Goal: Navigation & Orientation: Go to known website

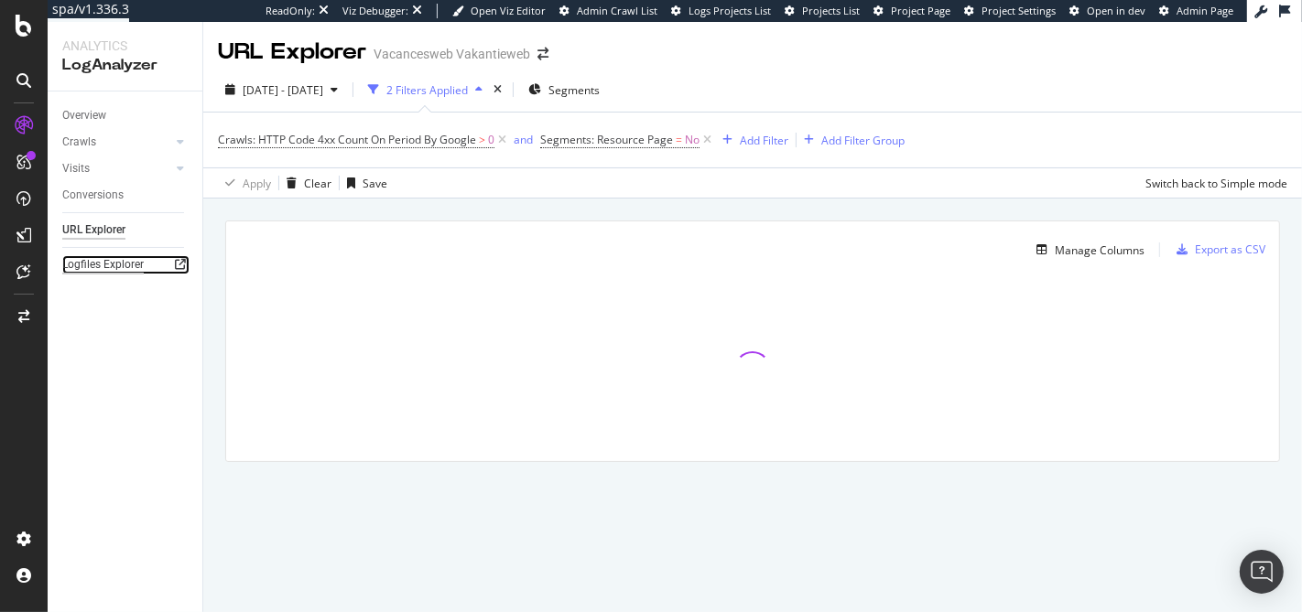
click at [109, 270] on div "Logfiles Explorer" at bounding box center [102, 264] width 81 height 19
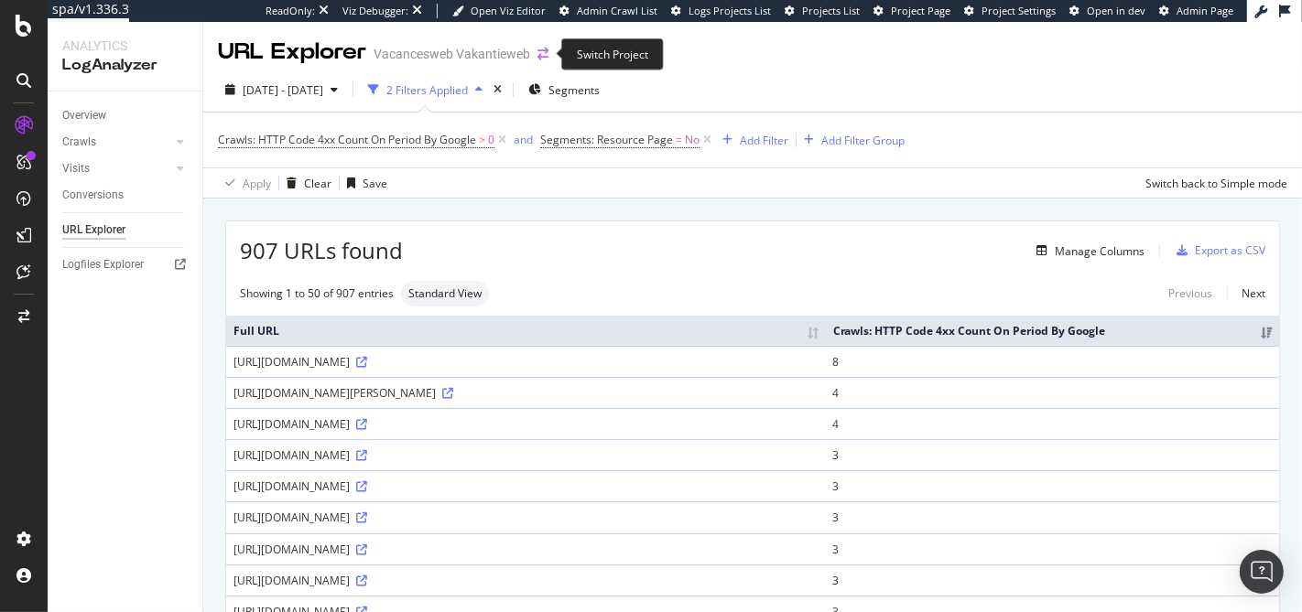
click at [535, 57] on span at bounding box center [543, 54] width 26 height 13
click at [538, 57] on icon "arrow-right-arrow-left" at bounding box center [542, 54] width 11 height 13
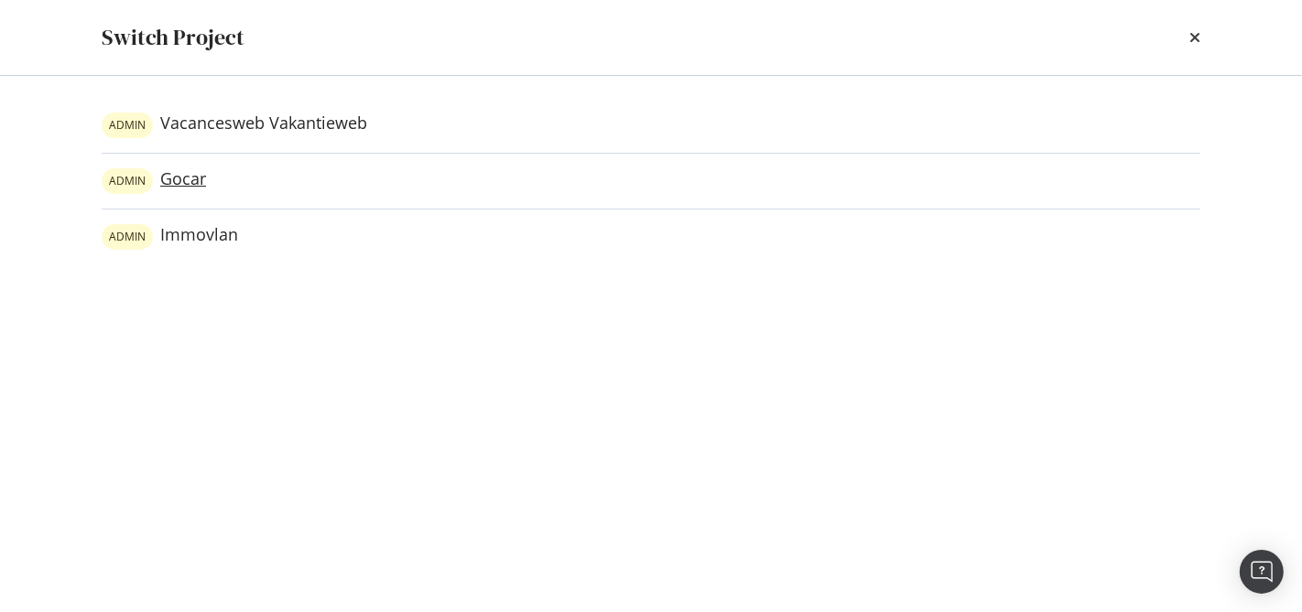
click at [195, 182] on link "ADMIN Gocar" at bounding box center [154, 181] width 104 height 26
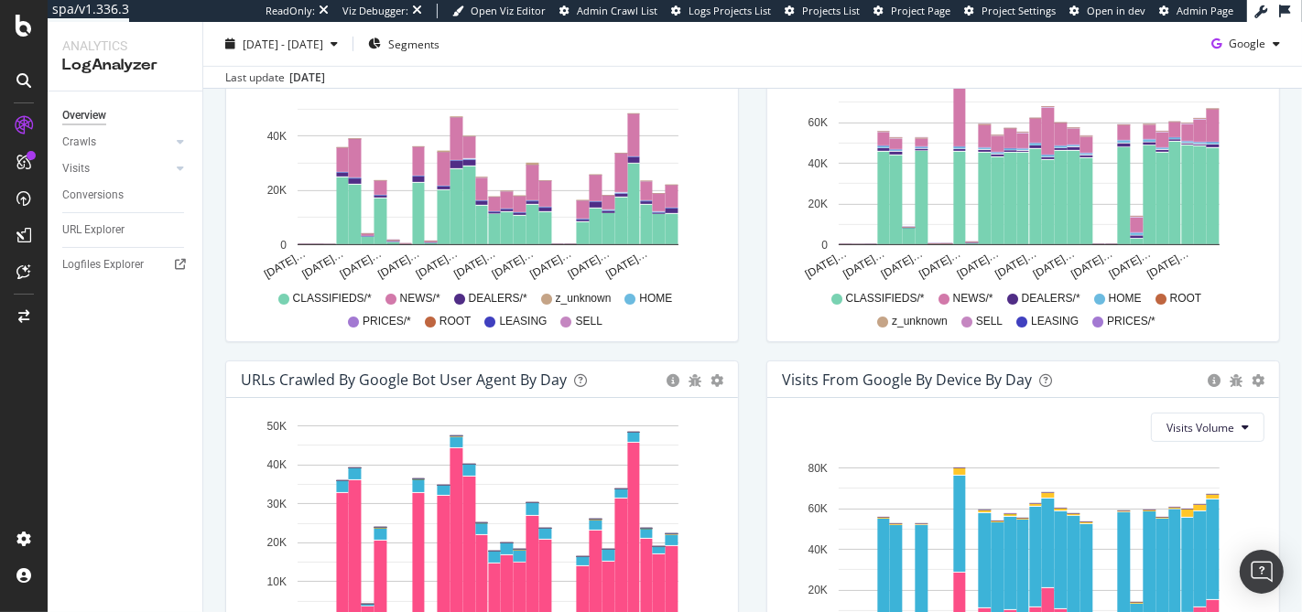
scroll to position [339, 0]
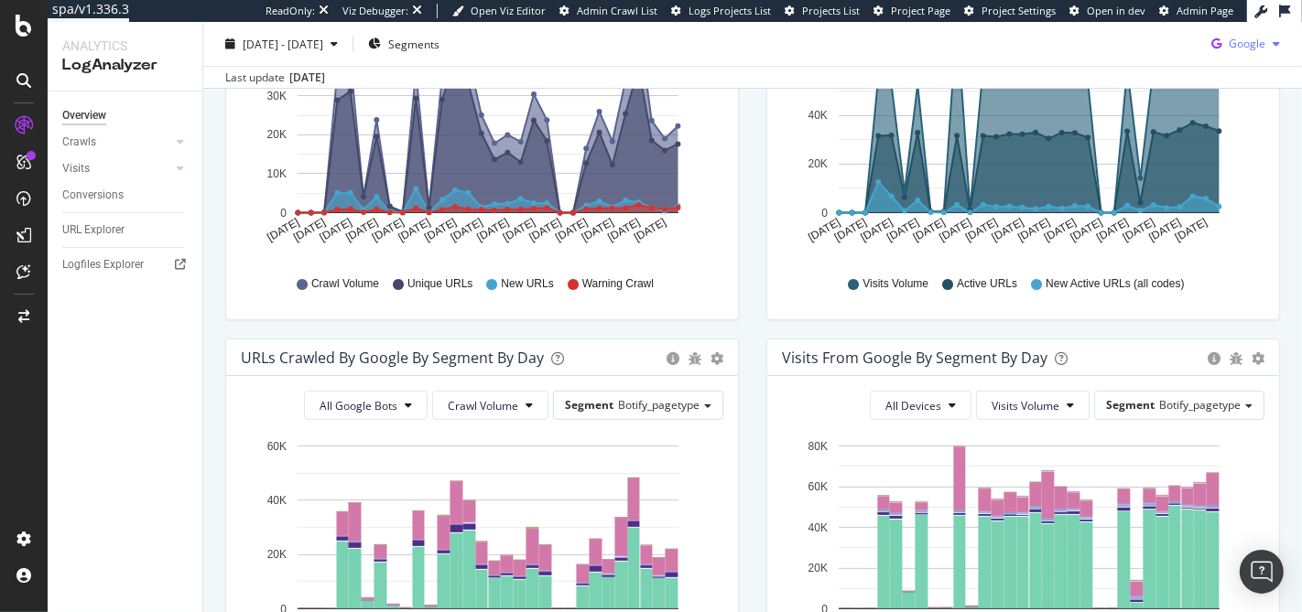
click at [1240, 49] on span "Google" at bounding box center [1247, 44] width 37 height 16
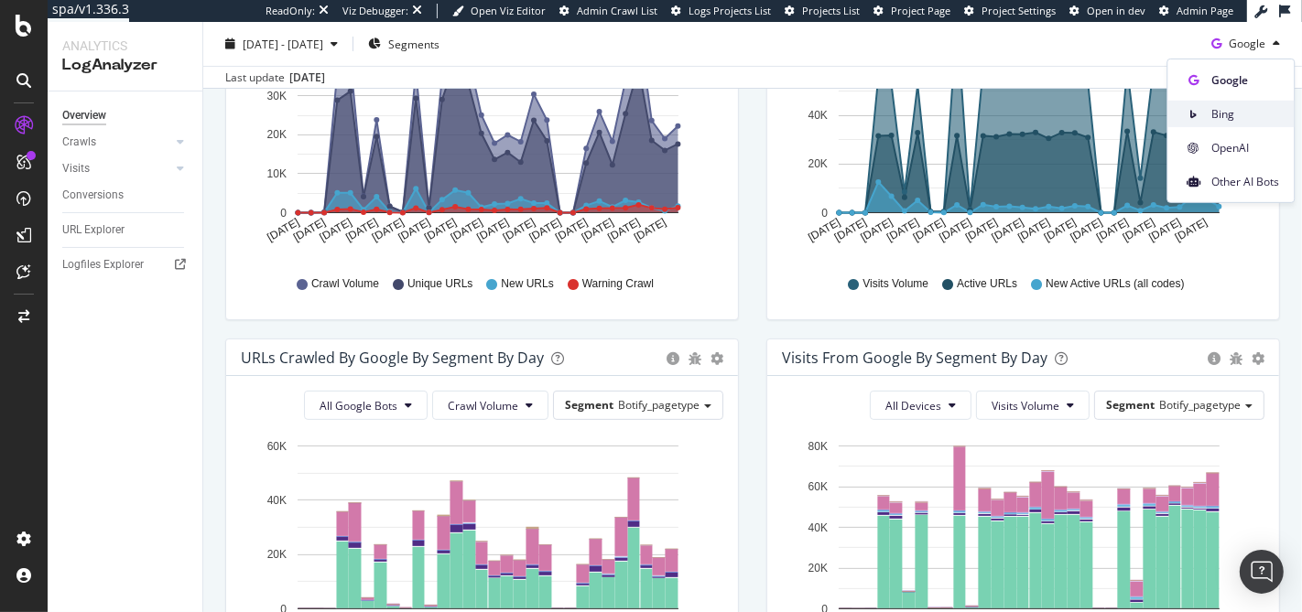
click at [1232, 125] on div "Bing" at bounding box center [1230, 114] width 126 height 27
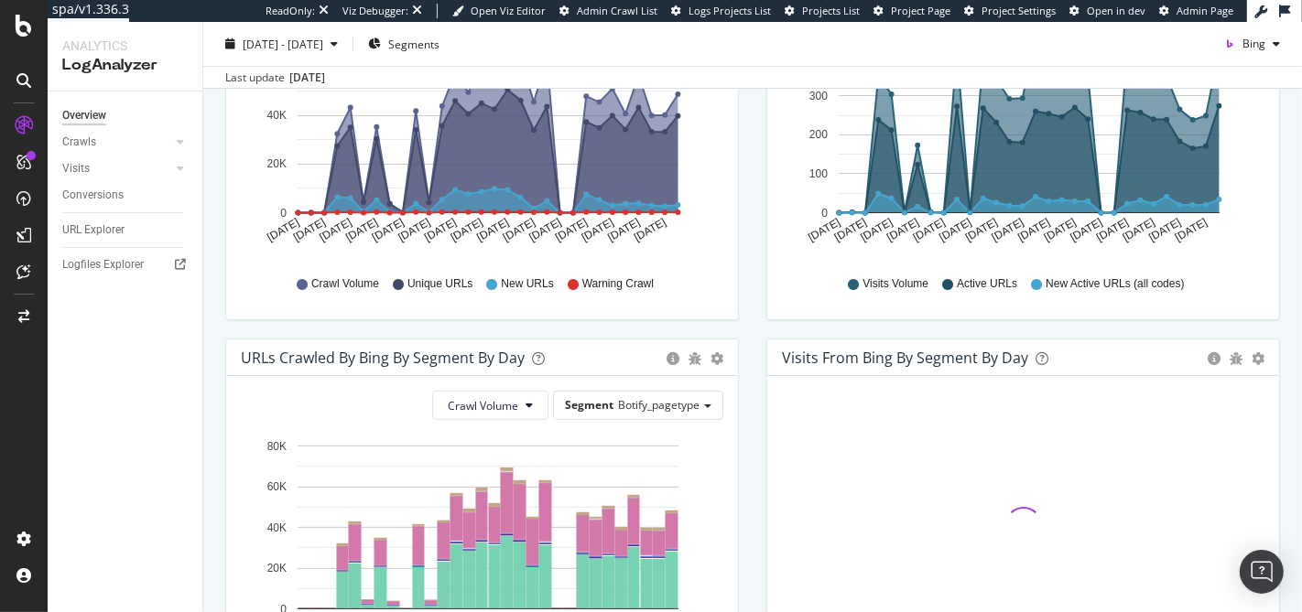
scroll to position [176, 0]
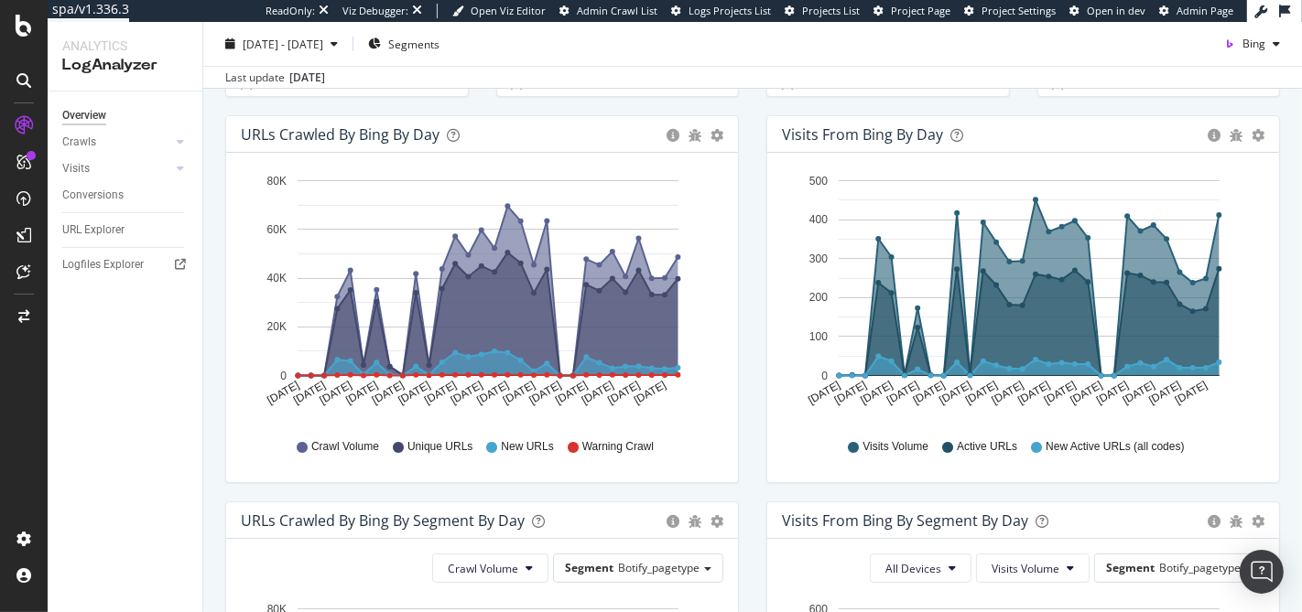
click at [650, 82] on div "Last update Aug. 19, 2025" at bounding box center [752, 77] width 1099 height 22
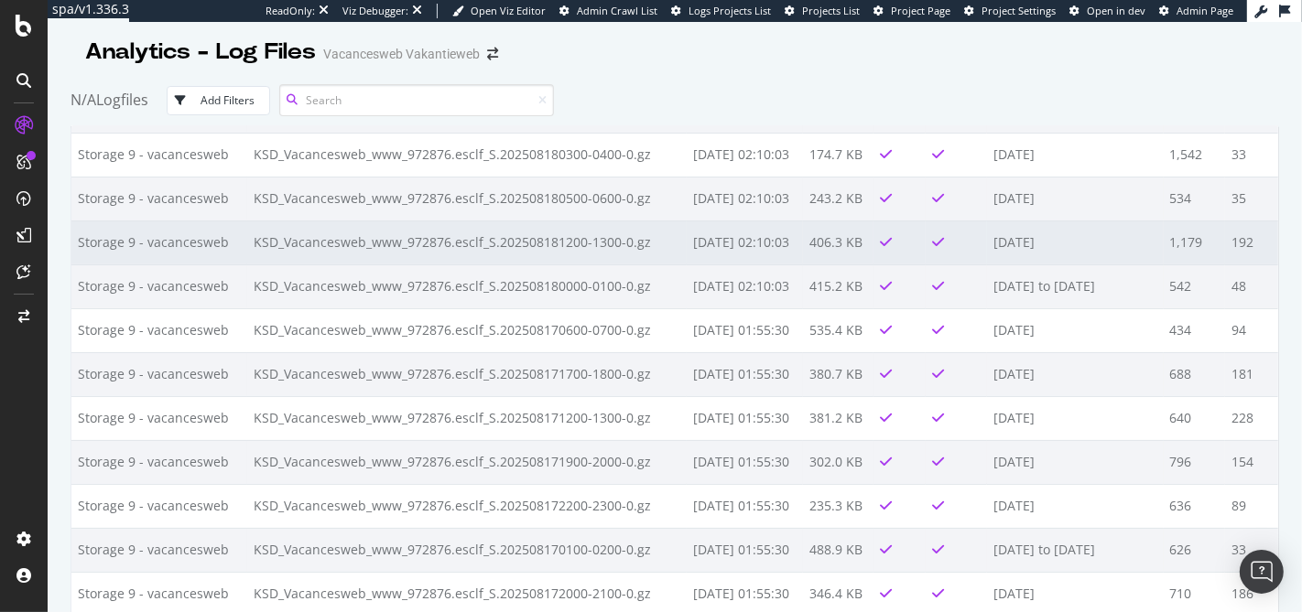
scroll to position [1158, 0]
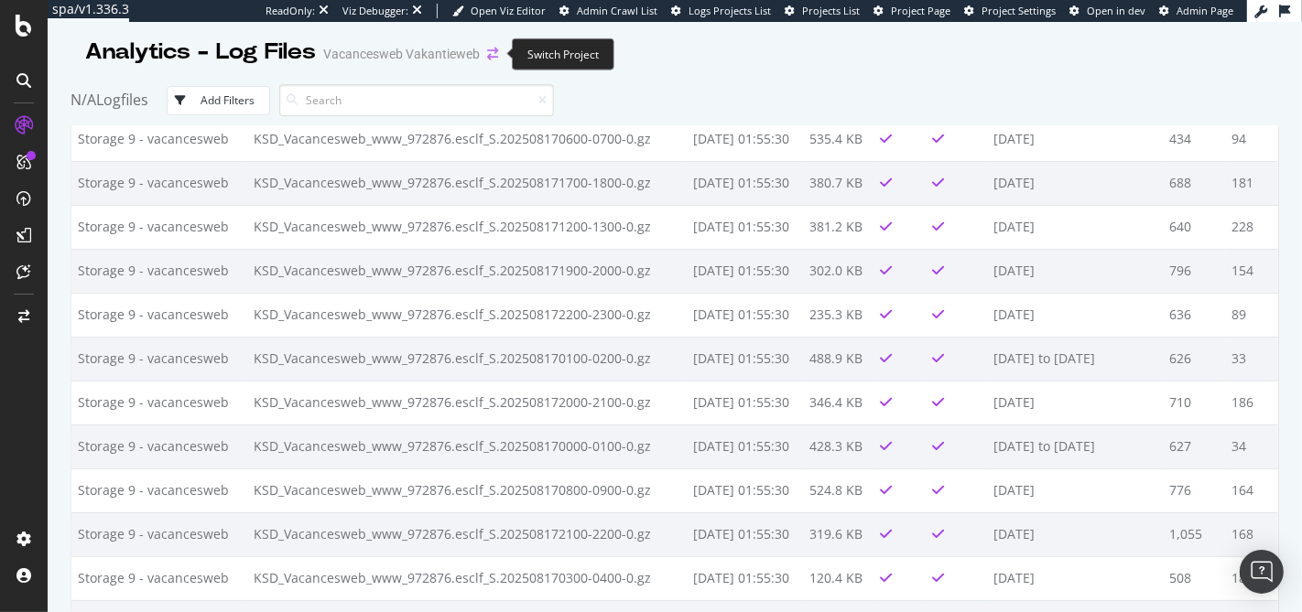
click at [487, 54] on icon "arrow-right-arrow-left" at bounding box center [492, 54] width 11 height 13
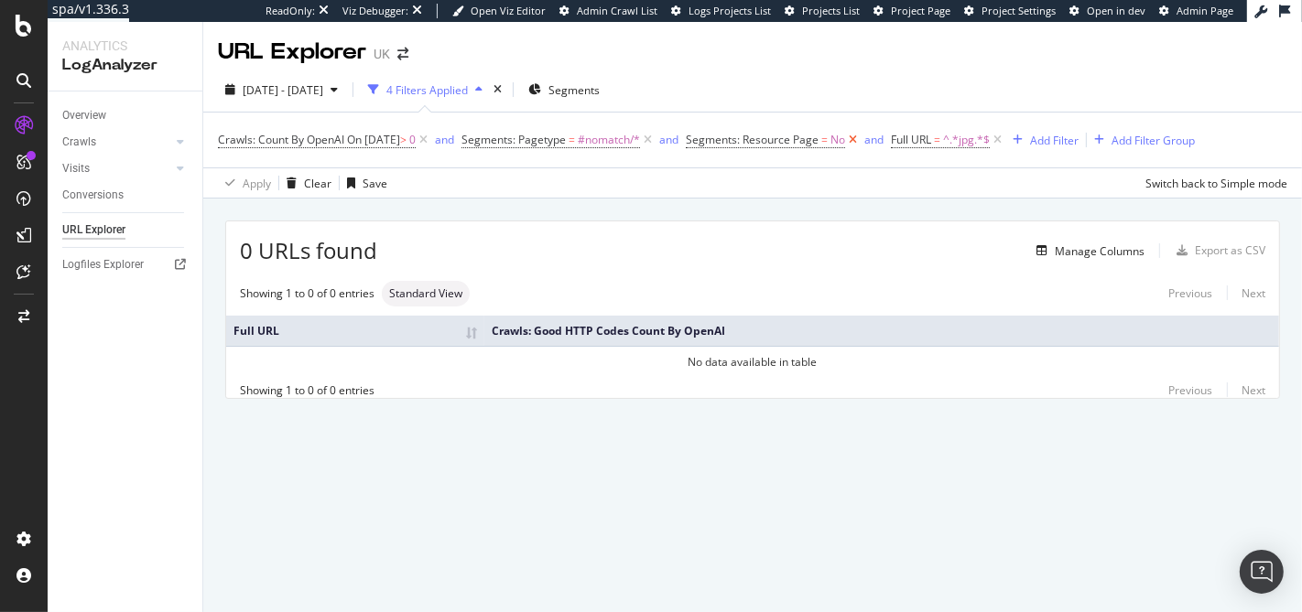
click at [861, 140] on icon at bounding box center [853, 140] width 16 height 18
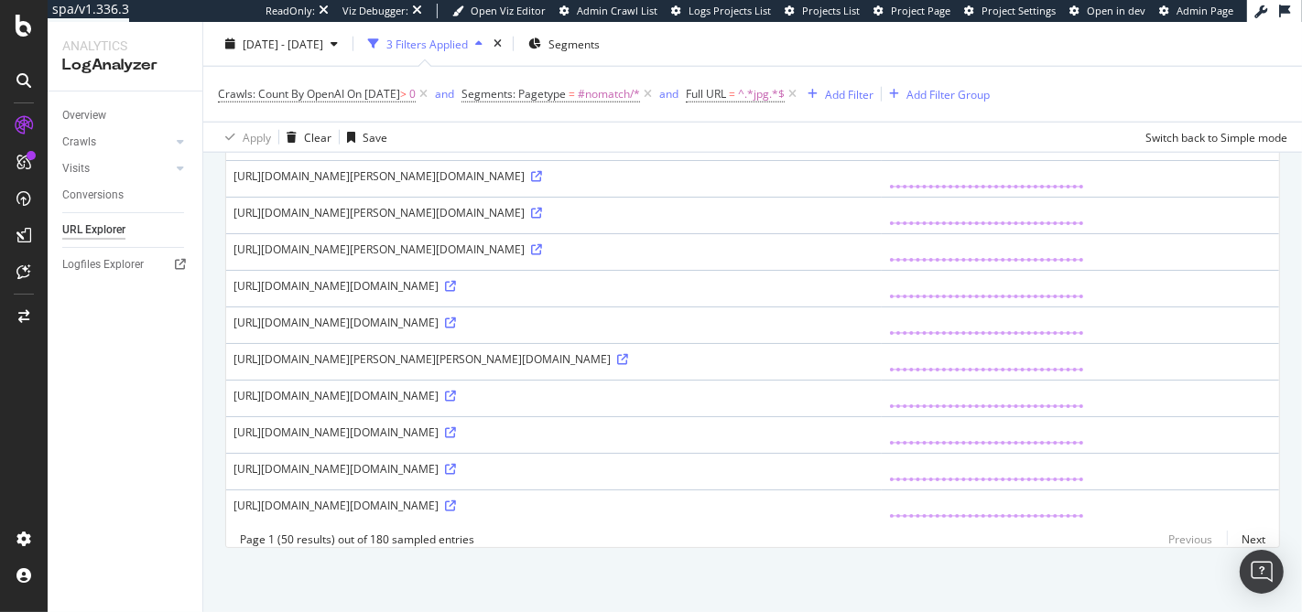
scroll to position [2959, 0]
click at [438, 498] on div "https://www.golfbreaks.com/en-gb/holidays/dorset/the-dorset-golf-country-club/t…" at bounding box center [553, 506] width 641 height 16
click at [455, 498] on div "https://www.golfbreaks.com/en-gb/holidays/dorset/the-dorset-golf-country-club/t…" at bounding box center [553, 506] width 641 height 16
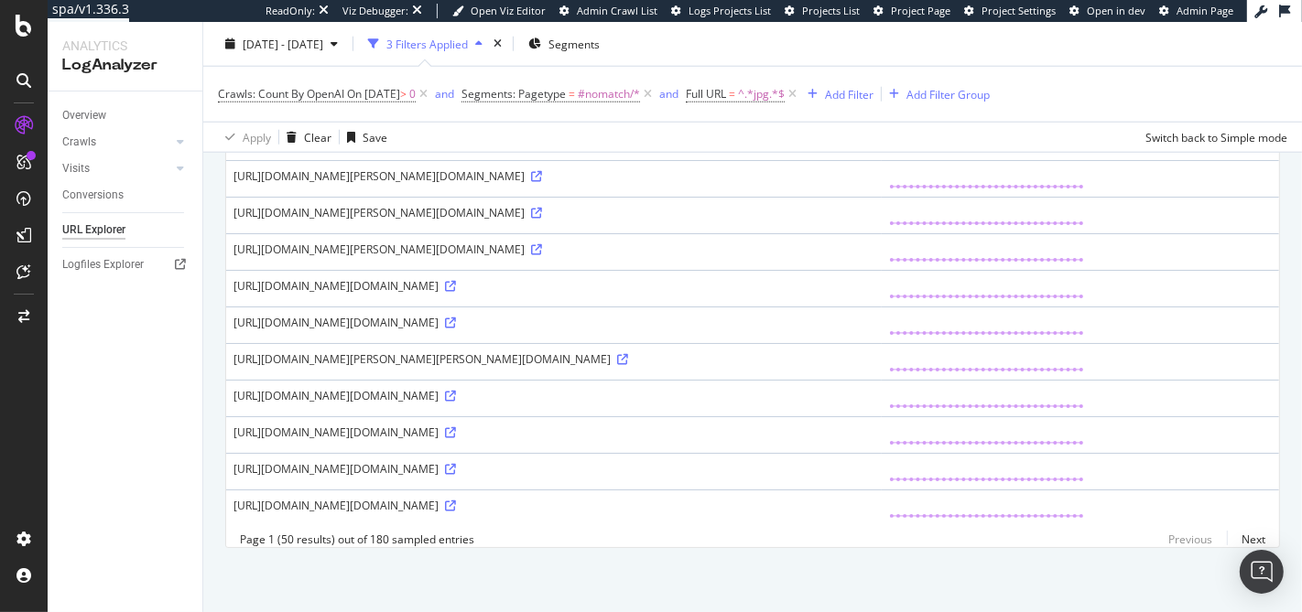
click at [455, 498] on div "https://www.golfbreaks.com/en-gb/holidays/dorset/the-dorset-golf-country-club/t…" at bounding box center [553, 506] width 641 height 16
click at [437, 498] on div "https://www.golfbreaks.com/en-gb/holidays/dorset/the-dorset-golf-country-club/t…" at bounding box center [553, 506] width 641 height 16
drag, startPoint x: 959, startPoint y: 501, endPoint x: 694, endPoint y: 463, distance: 268.1
click at [695, 498] on div "https://www.golfbreaks.com/en-gb/holidays/dorset/the-dorset-golf-country-club/t…" at bounding box center [553, 506] width 641 height 16
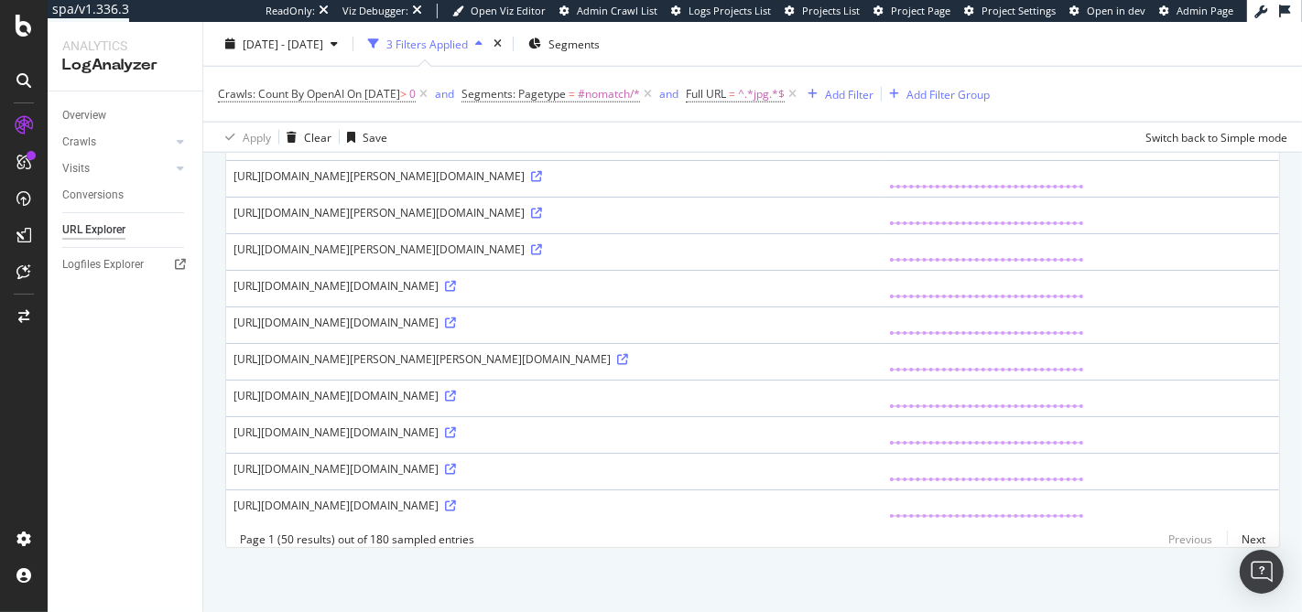
click at [694, 498] on div "https://www.golfbreaks.com/en-gb/holidays/dorset/the-dorset-golf-country-club/t…" at bounding box center [553, 506] width 641 height 16
click at [756, 498] on div "https://www.golfbreaks.com/en-gb/holidays/dorset/the-dorset-golf-country-club/t…" at bounding box center [553, 506] width 641 height 16
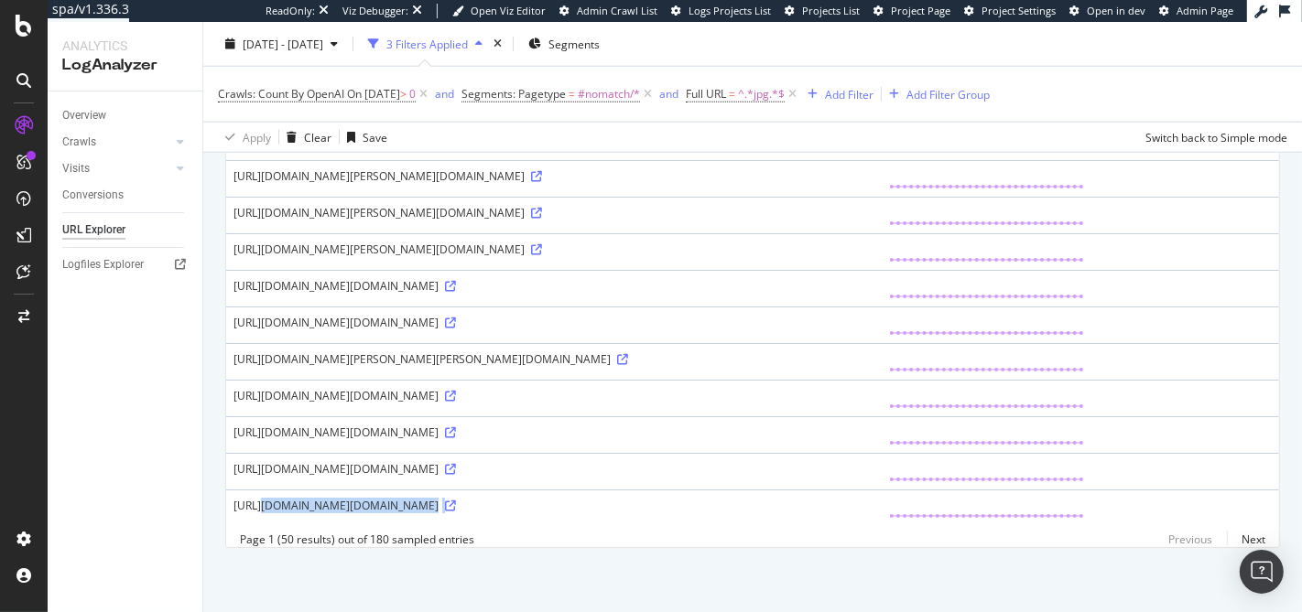
click at [756, 498] on div "https://www.golfbreaks.com/en-gb/holidays/dorset/the-dorset-golf-country-club/t…" at bounding box center [553, 506] width 641 height 16
click at [752, 498] on div "https://www.golfbreaks.com/en-gb/holidays/dorset/the-dorset-golf-country-club/t…" at bounding box center [553, 506] width 641 height 16
click at [749, 498] on div "https://www.golfbreaks.com/en-gb/holidays/dorset/the-dorset-golf-country-club/t…" at bounding box center [553, 506] width 641 height 16
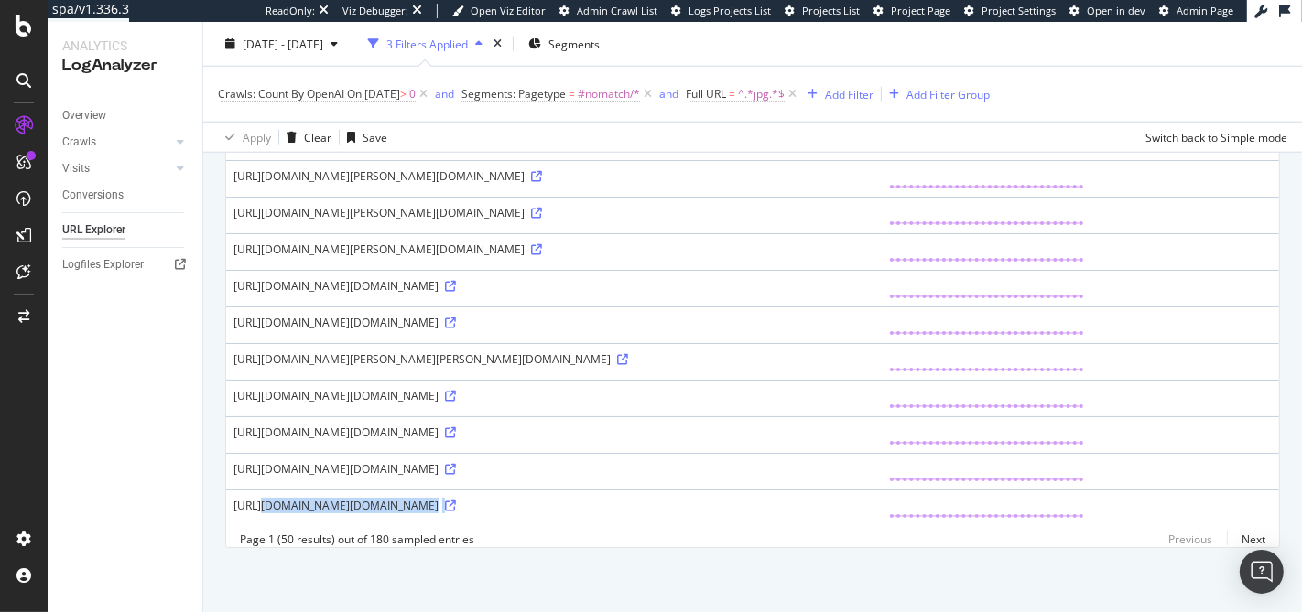
click at [749, 498] on div "https://www.golfbreaks.com/en-gb/holidays/dorset/the-dorset-golf-country-club/t…" at bounding box center [553, 506] width 641 height 16
click at [762, 498] on div "https://www.golfbreaks.com/en-gb/holidays/dorset/the-dorset-golf-country-club/t…" at bounding box center [553, 506] width 641 height 16
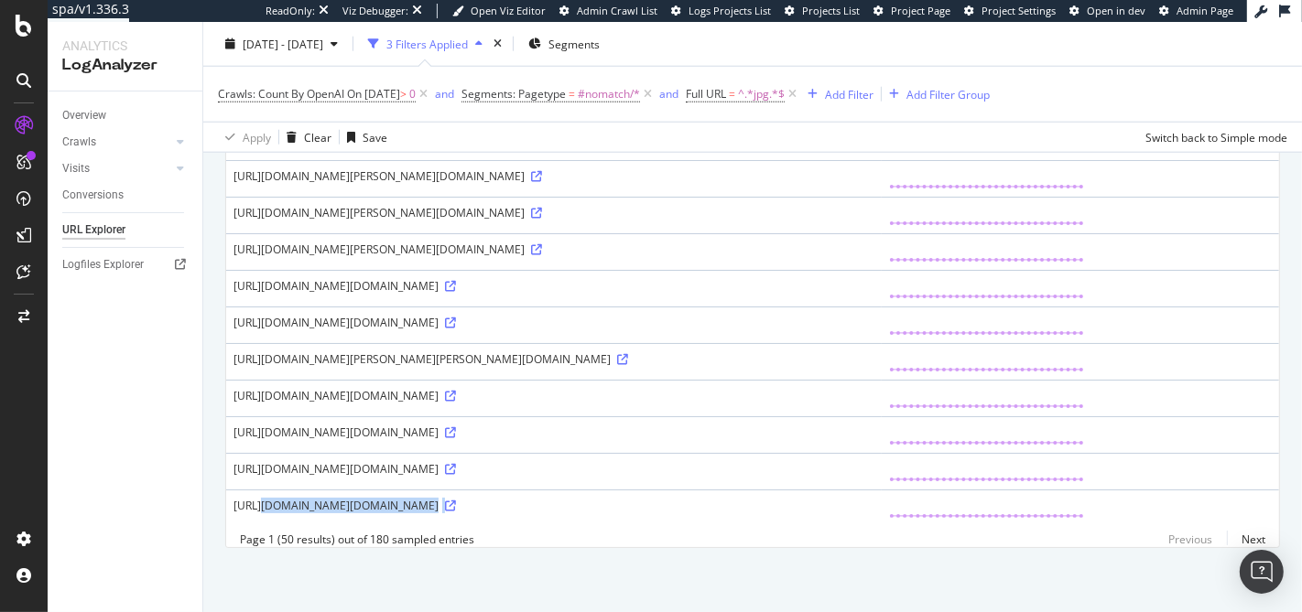
click at [753, 498] on div "https://www.golfbreaks.com/en-gb/holidays/dorset/the-dorset-golf-country-club/t…" at bounding box center [553, 506] width 641 height 16
click at [807, 498] on div "https://www.golfbreaks.com/en-gb/holidays/dorset/the-dorset-golf-country-club/t…" at bounding box center [553, 506] width 641 height 16
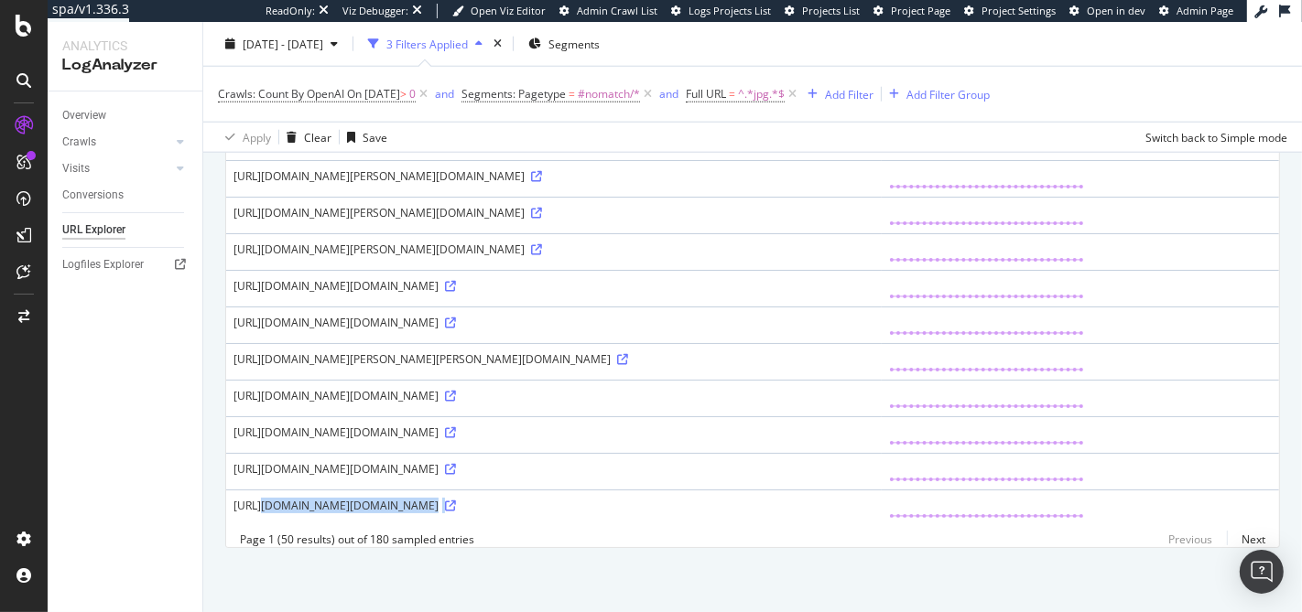
click at [807, 498] on div "https://www.golfbreaks.com/en-gb/holidays/dorset/the-dorset-golf-country-club/t…" at bounding box center [553, 506] width 641 height 16
click at [779, 498] on div "https://www.golfbreaks.com/en-gb/holidays/dorset/the-dorset-golf-country-club/t…" at bounding box center [553, 506] width 641 height 16
click at [815, 498] on div "https://www.golfbreaks.com/en-gb/holidays/dorset/the-dorset-golf-country-club/t…" at bounding box center [553, 506] width 641 height 16
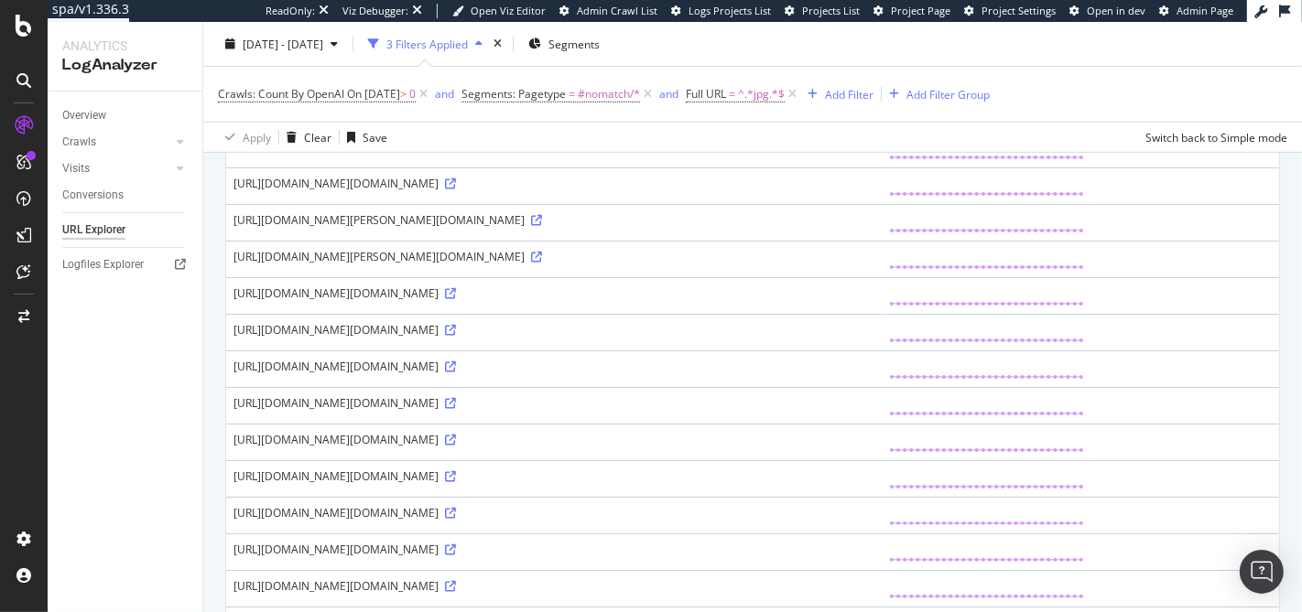
scroll to position [0, 0]
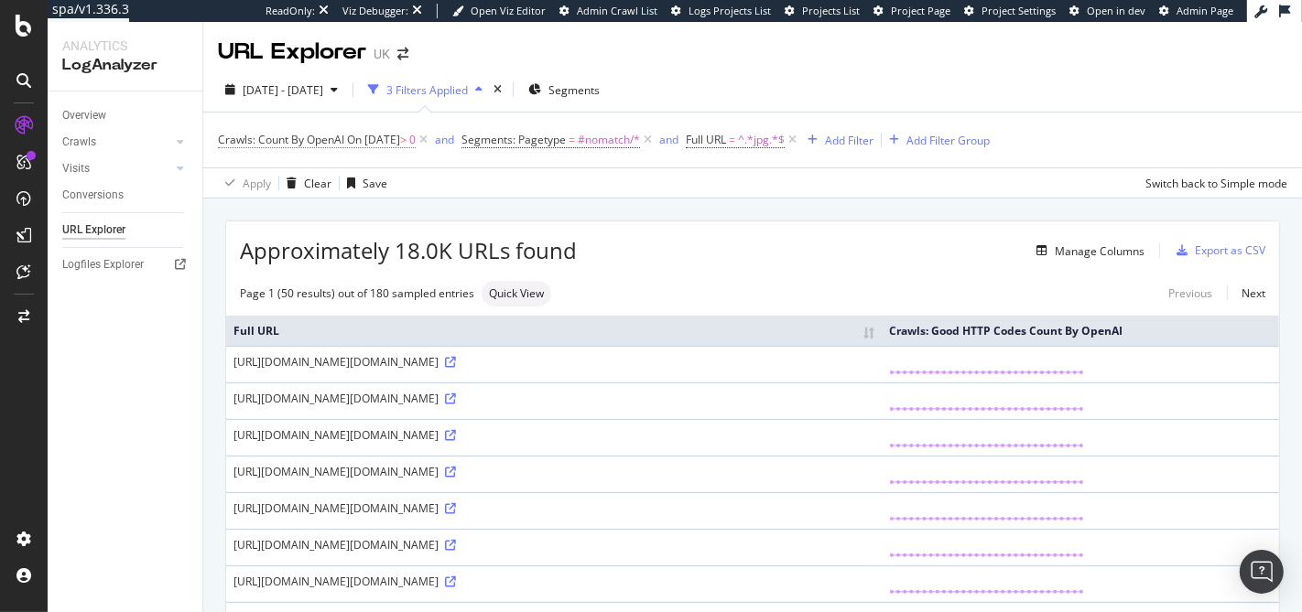
click at [399, 138] on span "On 2025-07-30" at bounding box center [373, 140] width 53 height 16
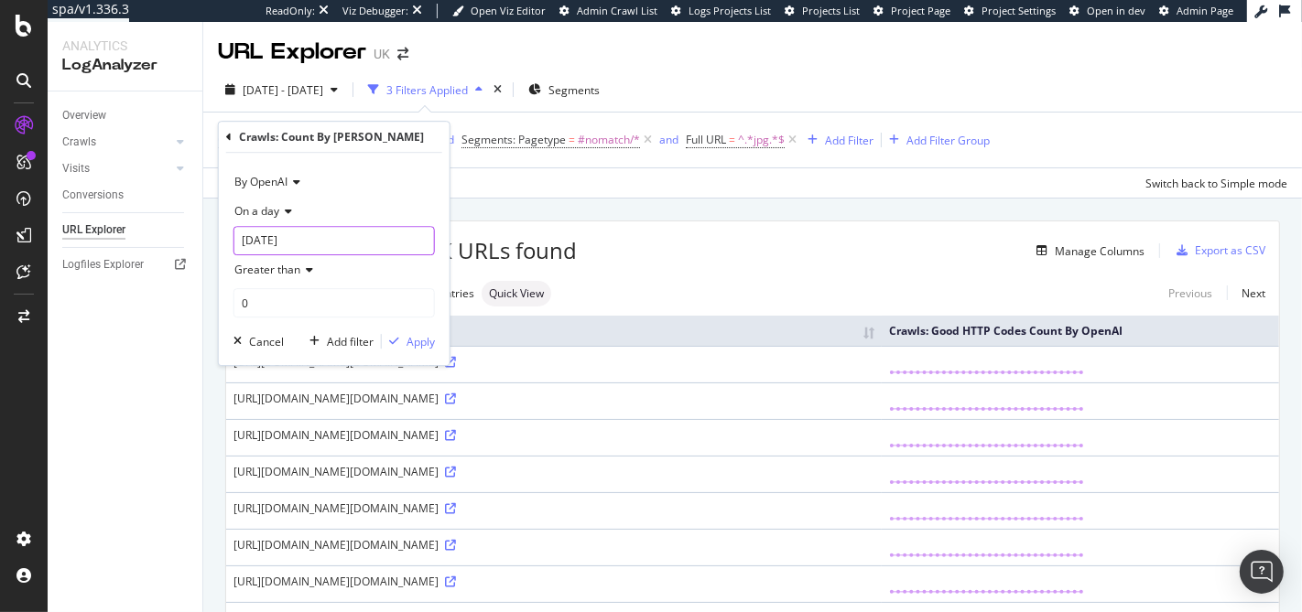
click at [299, 229] on input "2025-07-30" at bounding box center [333, 240] width 201 height 29
click at [332, 171] on div "By OpenAI" at bounding box center [333, 182] width 201 height 29
click at [380, 149] on div "Crawls: Count By Day" at bounding box center [334, 137] width 216 height 31
click at [288, 208] on icon at bounding box center [285, 211] width 13 height 11
click at [288, 298] on span "Any day of the period" at bounding box center [297, 297] width 108 height 16
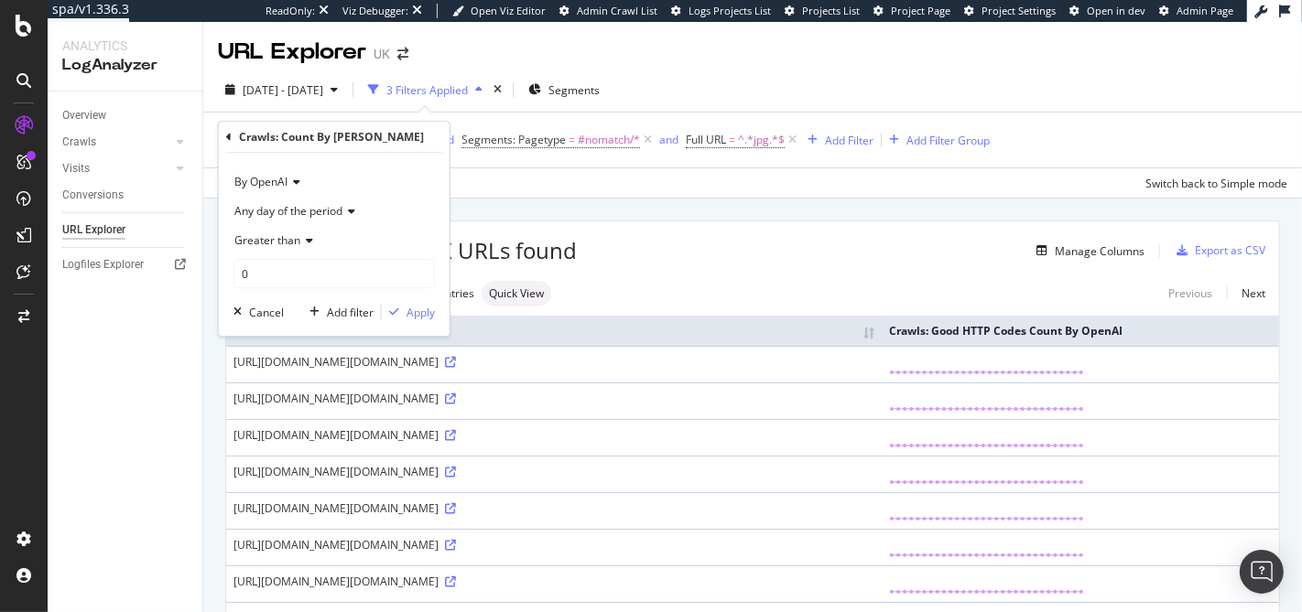
click at [326, 212] on span "Any day of the period" at bounding box center [288, 211] width 108 height 16
click at [426, 307] on div "Apply" at bounding box center [420, 313] width 28 height 16
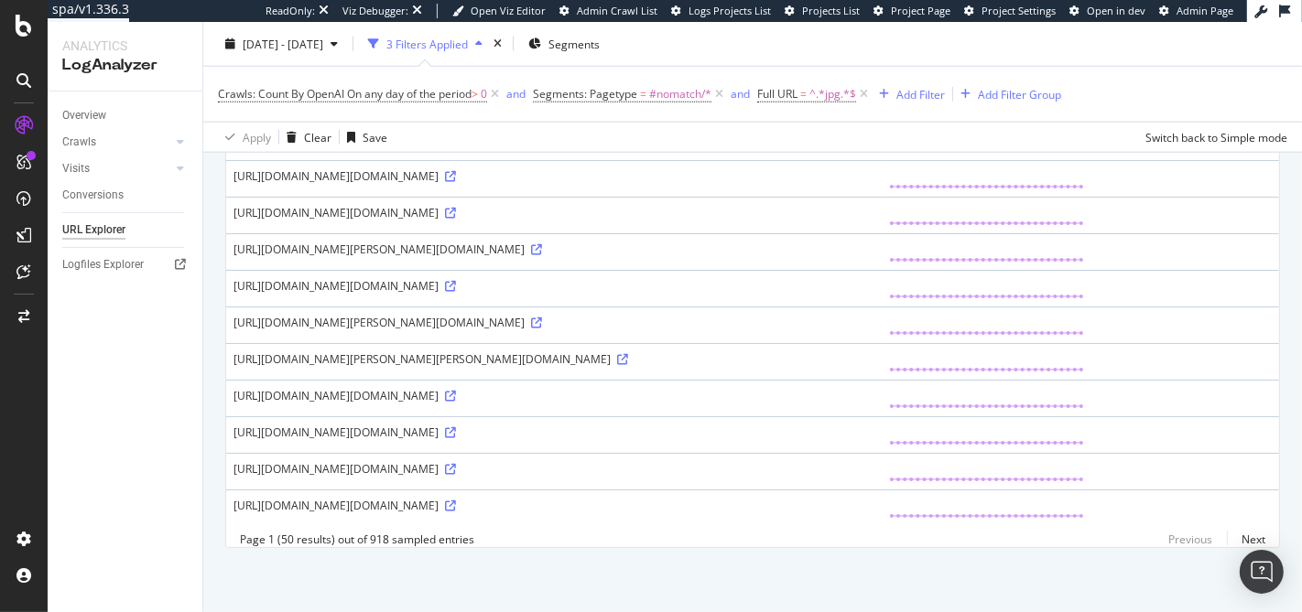
scroll to position [2901, 0]
click at [1243, 539] on link "Next" at bounding box center [1246, 539] width 38 height 27
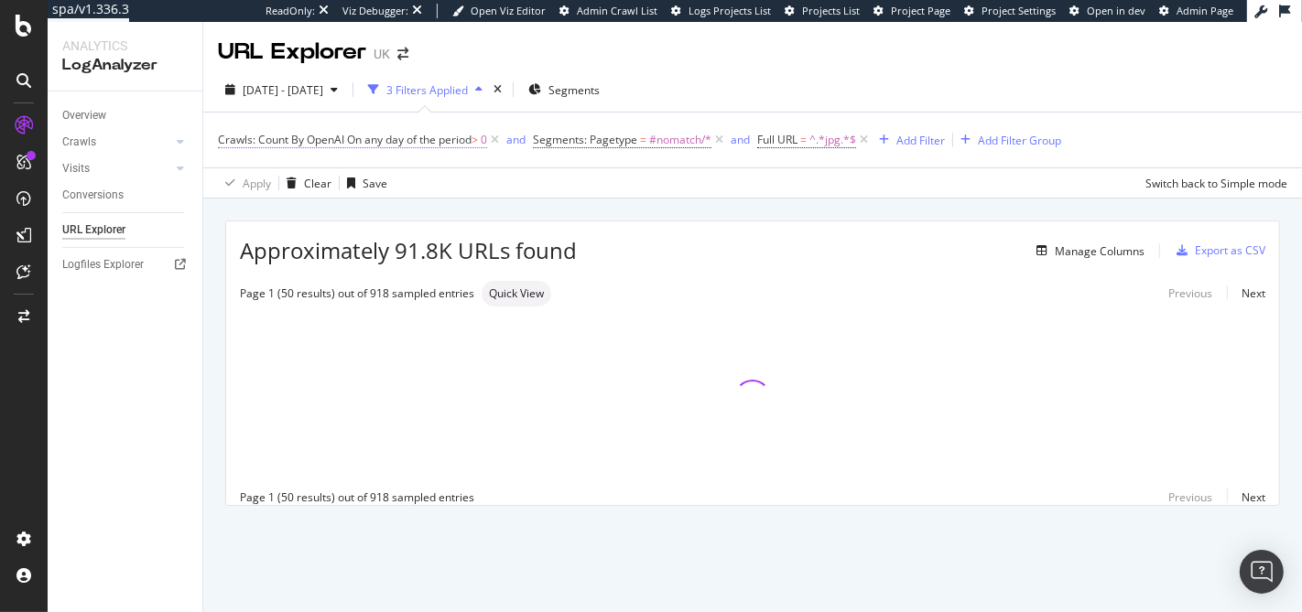
click at [433, 135] on span "On any day of the period" at bounding box center [409, 140] width 125 height 16
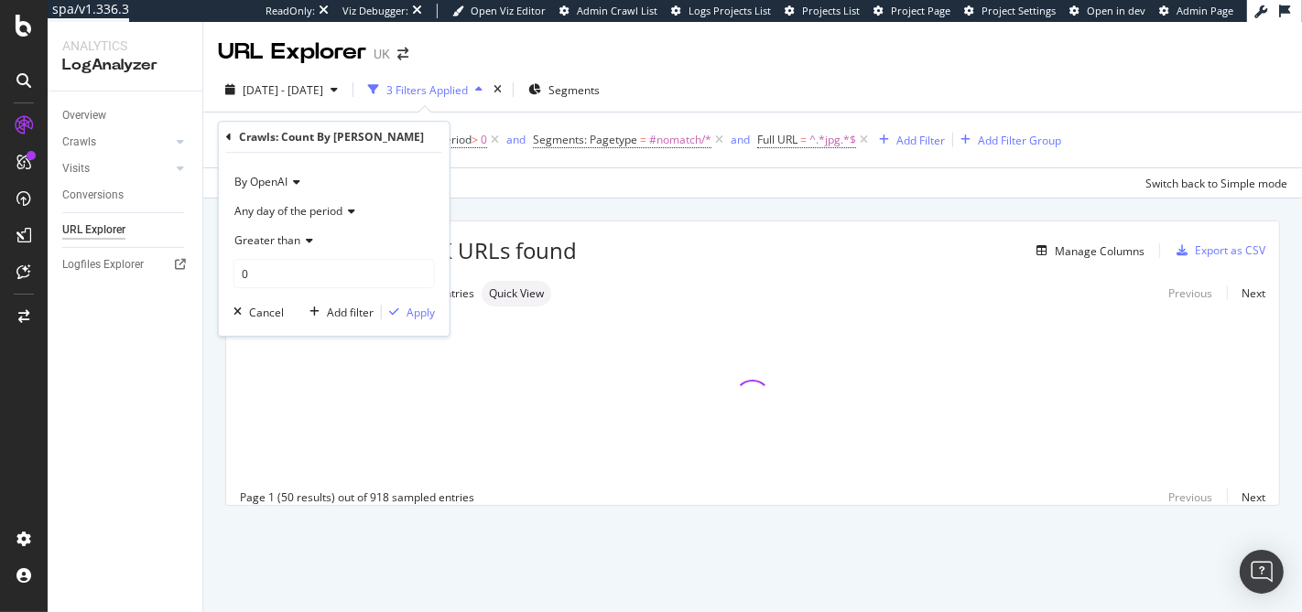
click at [330, 201] on div "Any day of the period" at bounding box center [333, 211] width 201 height 29
click at [294, 233] on div "On a day Each day of the period Any day of the period" at bounding box center [335, 272] width 205 height 95
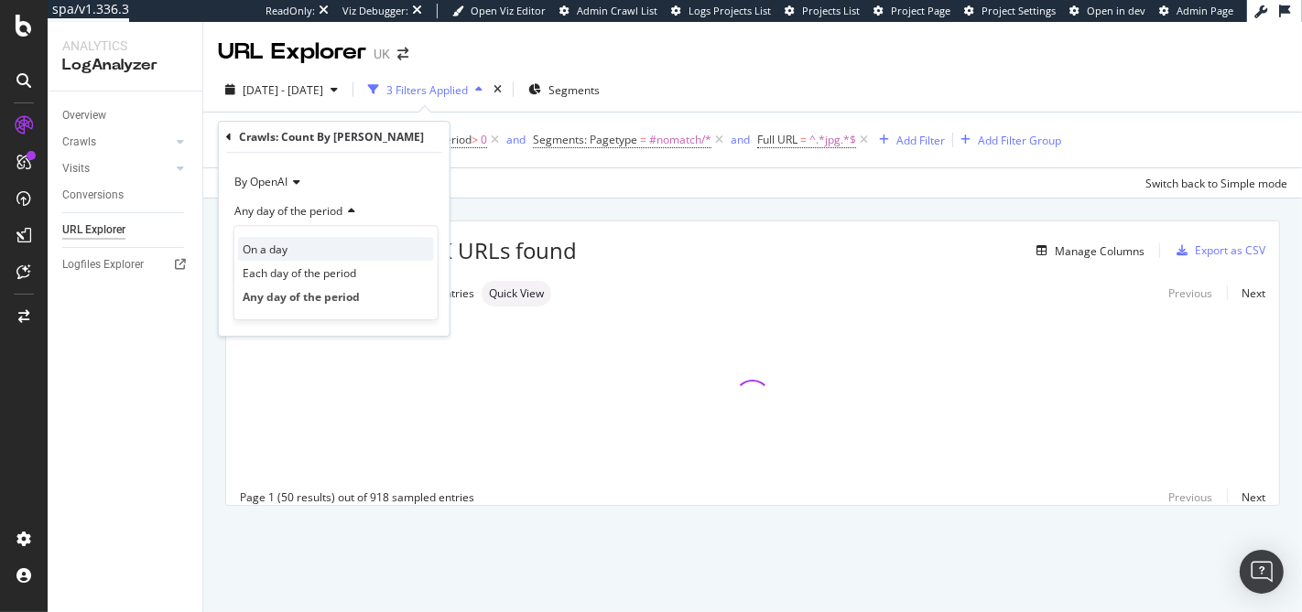
click at [292, 244] on div "On a day" at bounding box center [336, 249] width 196 height 24
click at [298, 252] on input "2025-07-30" at bounding box center [333, 240] width 201 height 29
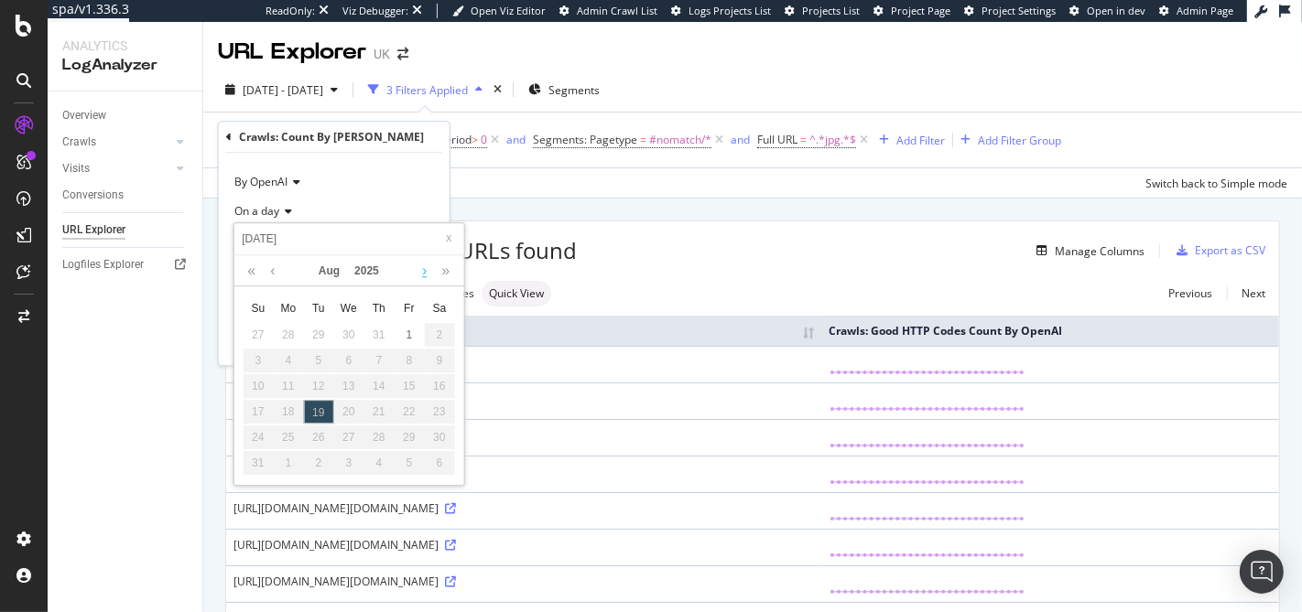
click at [428, 270] on link at bounding box center [424, 270] width 14 height 31
click at [281, 276] on div "Nov 2025" at bounding box center [348, 270] width 211 height 31
click at [280, 276] on div "Nov 2025" at bounding box center [348, 270] width 211 height 31
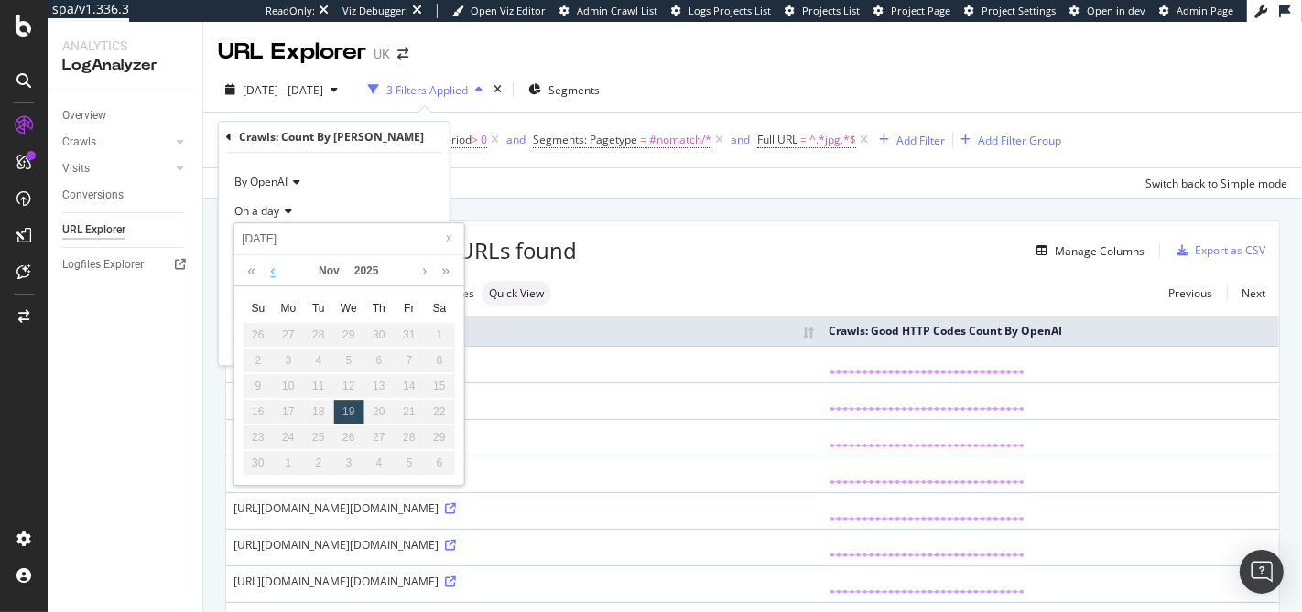
click at [276, 272] on link at bounding box center [272, 270] width 14 height 31
click at [269, 273] on link at bounding box center [272, 270] width 14 height 31
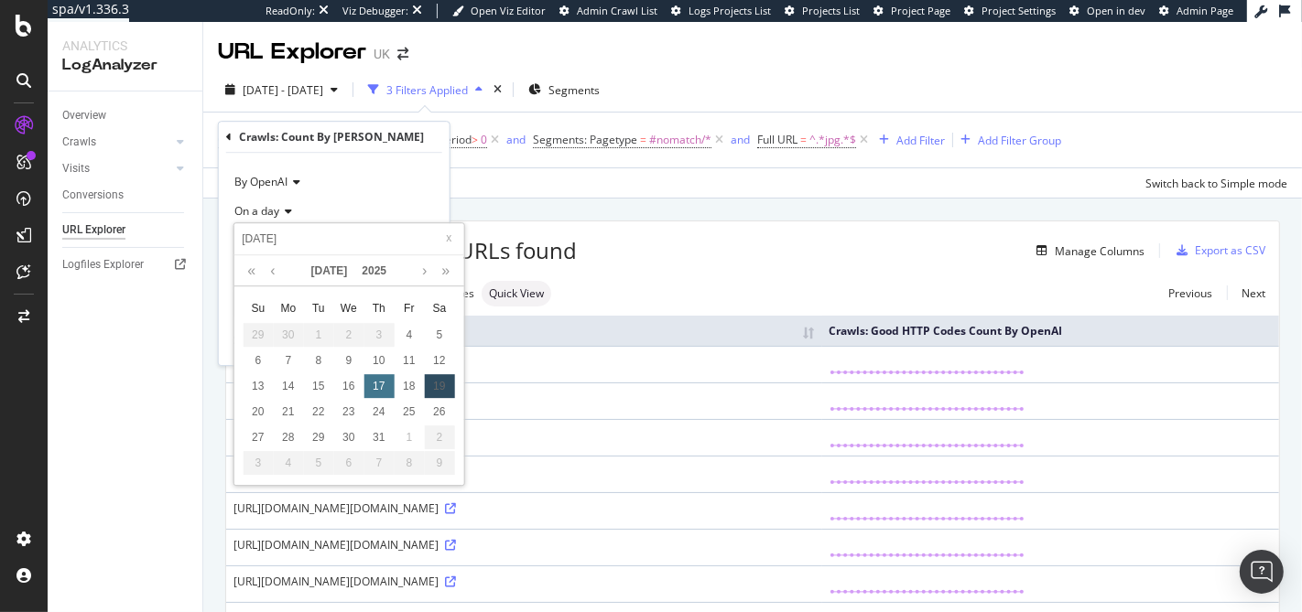
click at [388, 390] on div "17" at bounding box center [378, 386] width 30 height 24
type input "2025-07-17"
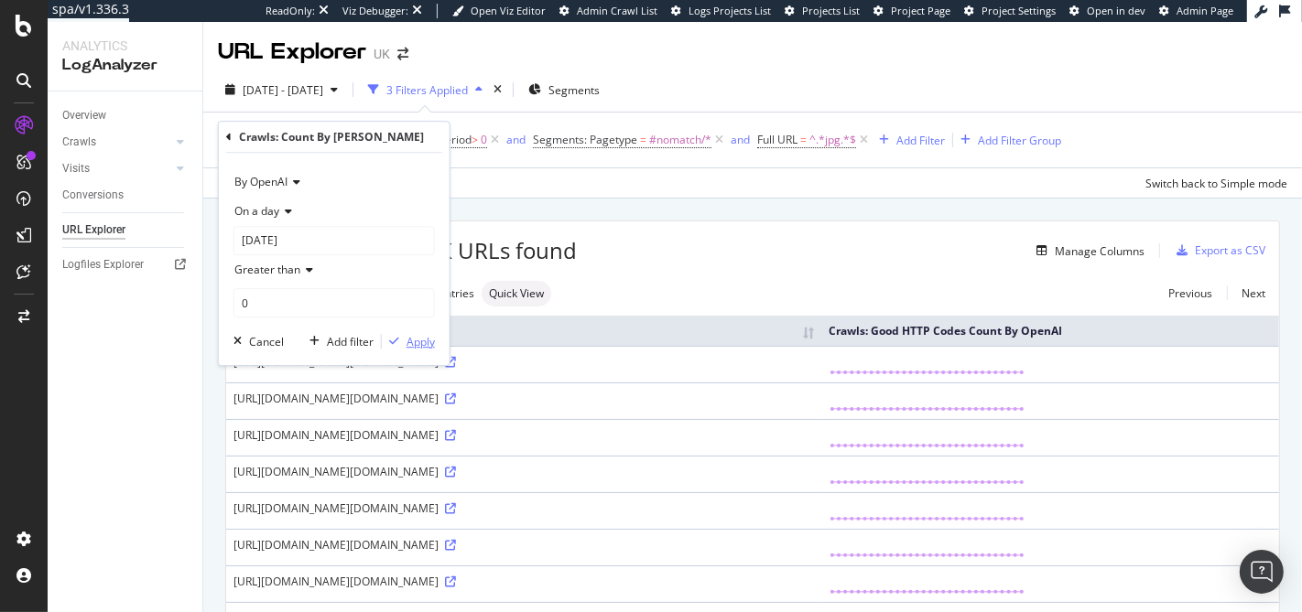
click at [418, 344] on div "Apply" at bounding box center [420, 342] width 28 height 16
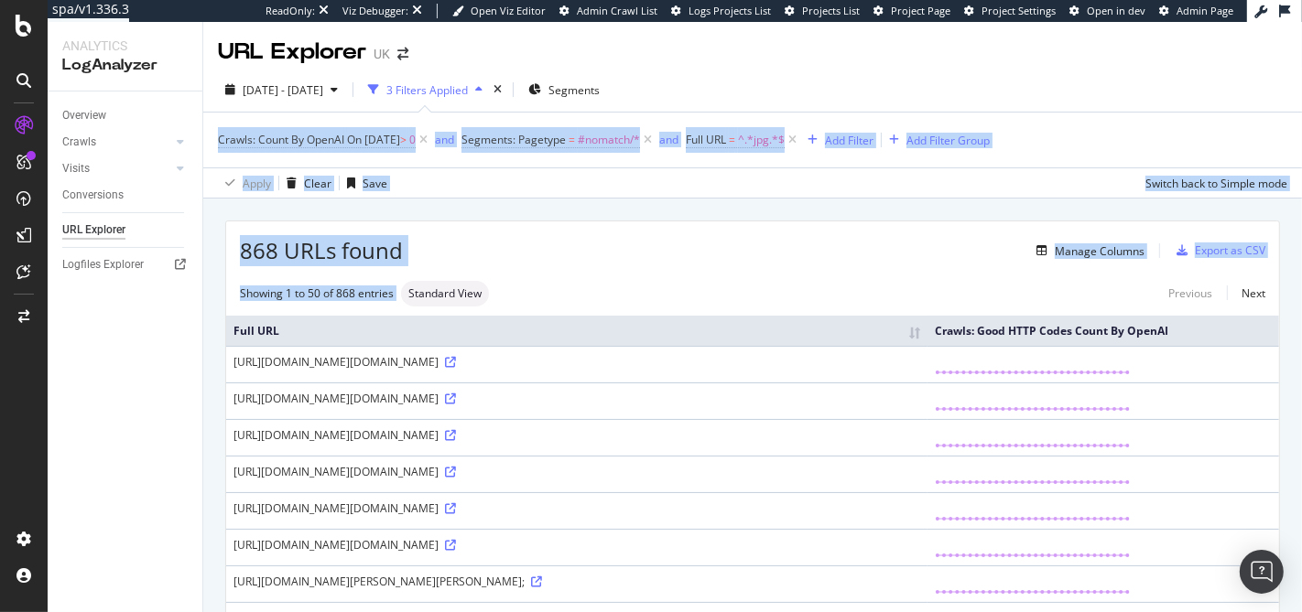
drag, startPoint x: 626, startPoint y: 272, endPoint x: 762, endPoint y: 79, distance: 235.9
click at [762, 79] on div "URL Explorer UK 2025 Jul. 4th - Aug. 2nd 3 Filters Applied Segments Crawls: Cou…" at bounding box center [752, 317] width 1099 height 590
click at [762, 79] on div "2025 Jul. 4th - Aug. 2nd 3 Filters Applied Segments" at bounding box center [752, 93] width 1099 height 37
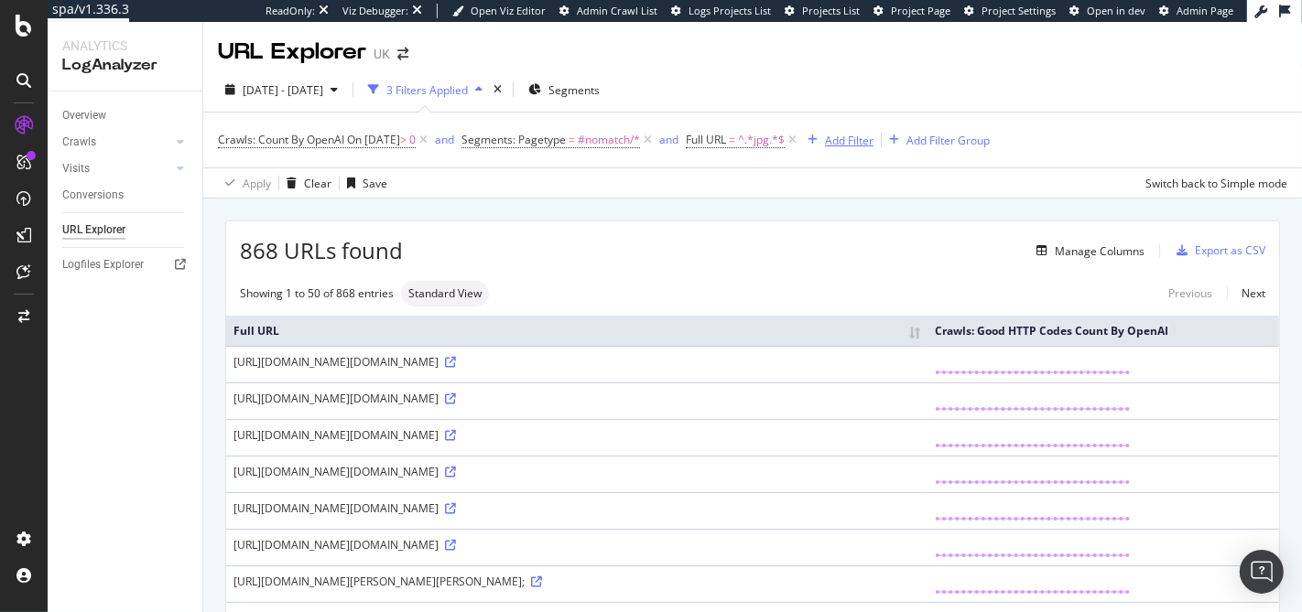
click at [861, 145] on div "Add Filter" at bounding box center [849, 141] width 49 height 16
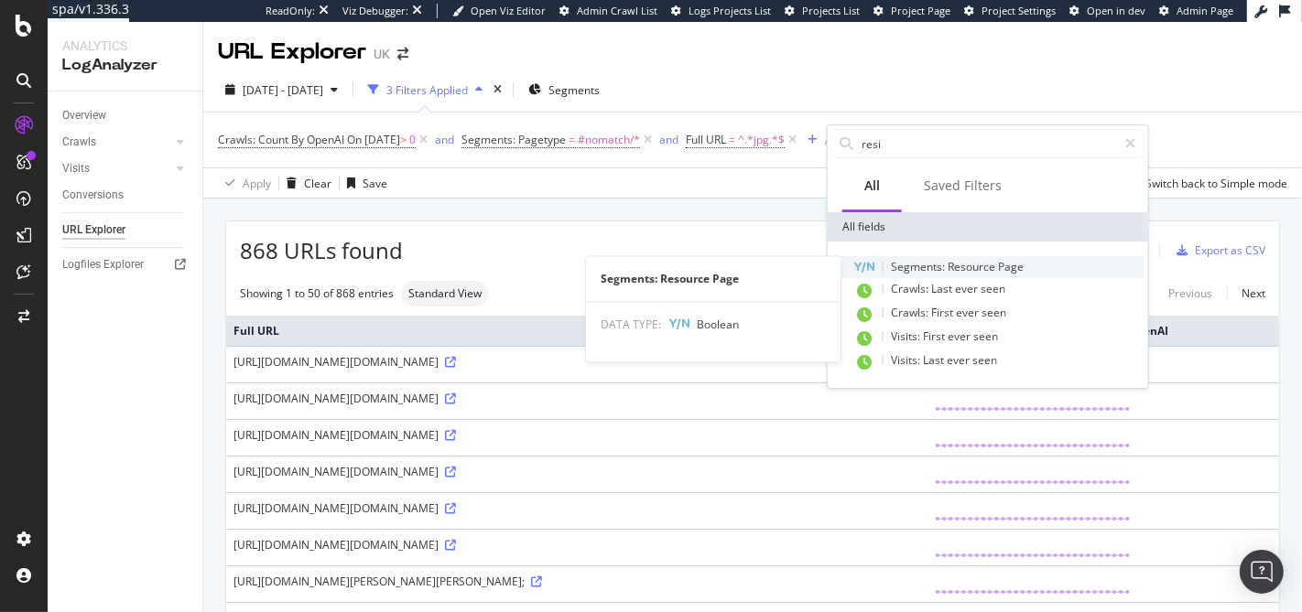
type input "resi"
click at [999, 268] on span "Page" at bounding box center [1011, 267] width 26 height 16
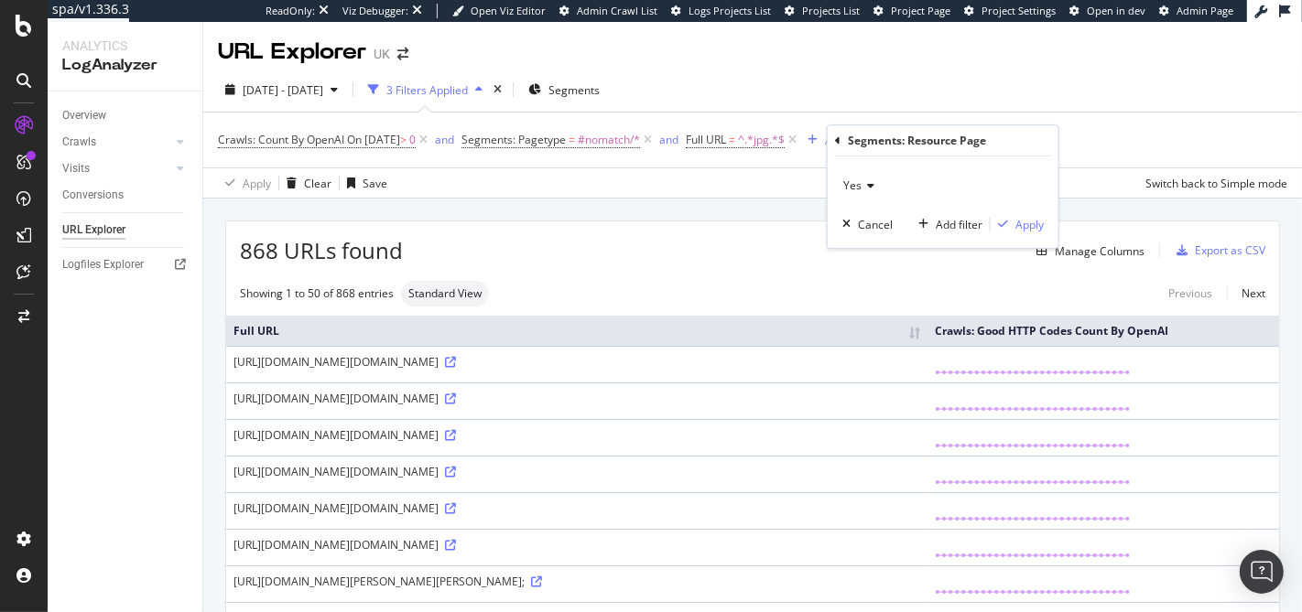
click at [871, 186] on icon at bounding box center [867, 185] width 13 height 11
click at [873, 253] on div "No" at bounding box center [945, 247] width 196 height 24
click at [1013, 228] on div "button" at bounding box center [1003, 224] width 25 height 11
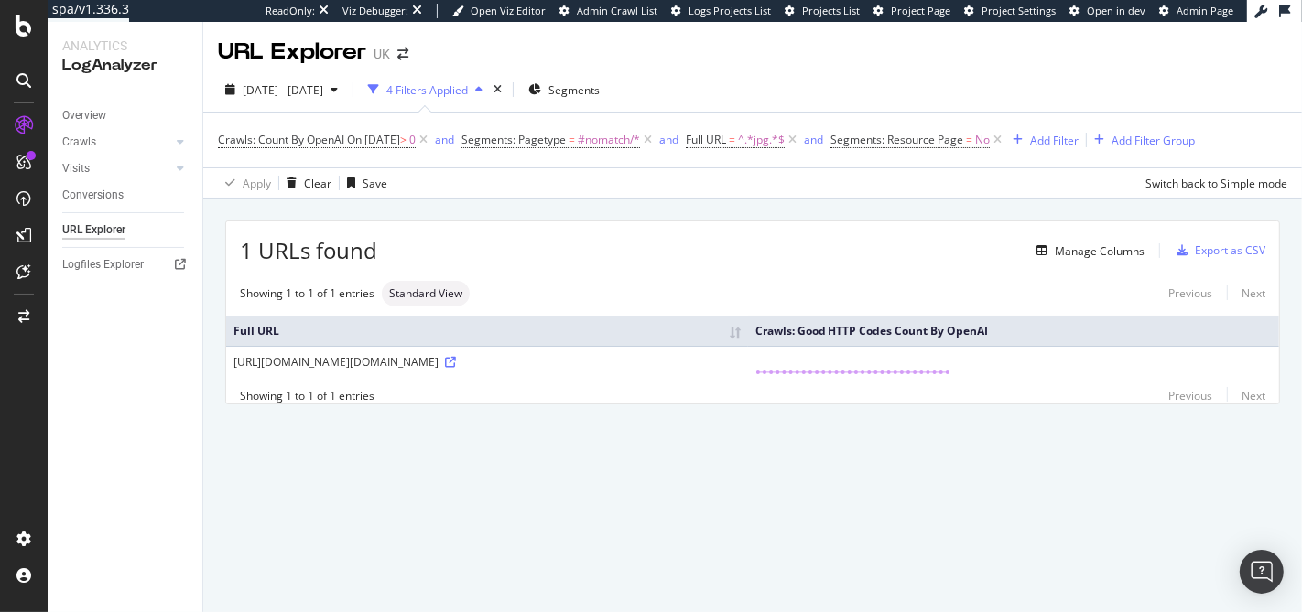
click at [458, 45] on div "URL Explorer UK" at bounding box center [752, 45] width 1099 height 46
click at [718, 47] on div "URL Explorer UK" at bounding box center [752, 45] width 1099 height 46
drag, startPoint x: 636, startPoint y: 49, endPoint x: 709, endPoint y: 88, distance: 82.7
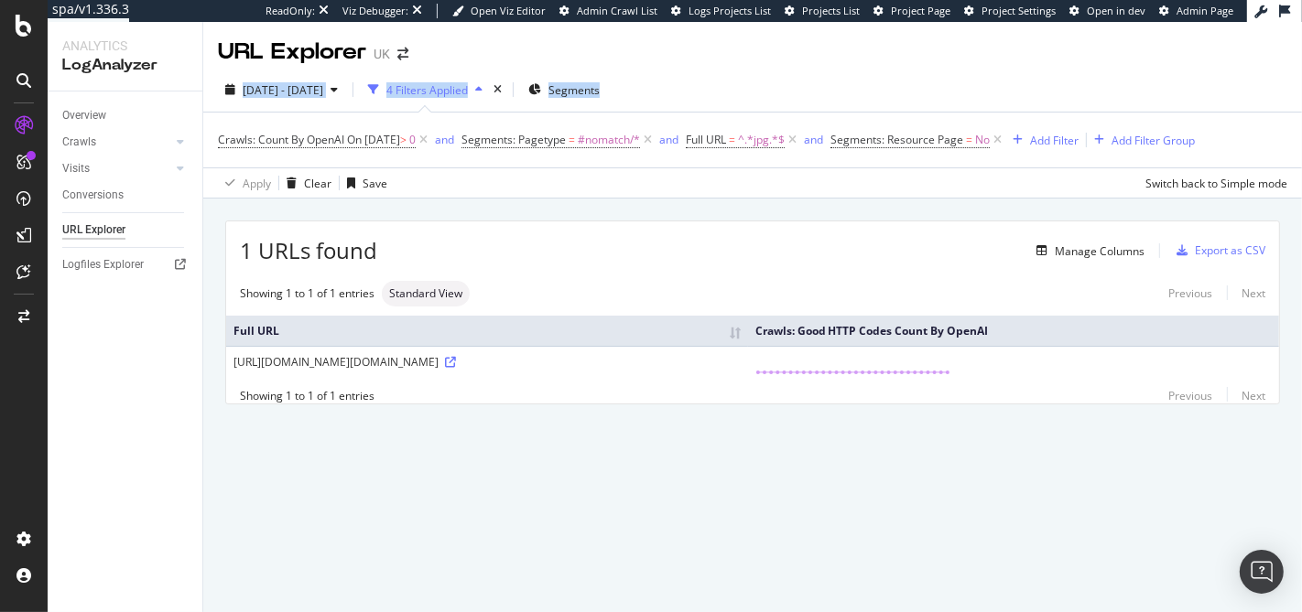
click at [709, 88] on div "URL Explorer UK 2025 Jul. 4th - Aug. 2nd 4 Filters Applied Segments Crawls: Cou…" at bounding box center [752, 317] width 1099 height 590
click at [709, 88] on div "2025 Jul. 4th - Aug. 2nd 4 Filters Applied Segments" at bounding box center [752, 93] width 1099 height 37
drag, startPoint x: 723, startPoint y: 94, endPoint x: 626, endPoint y: 42, distance: 110.2
click at [626, 42] on div "URL Explorer UK 2025 Jul. 4th - Aug. 2nd 4 Filters Applied Segments Crawls: Cou…" at bounding box center [752, 317] width 1099 height 590
click at [626, 42] on div "URL Explorer UK" at bounding box center [752, 45] width 1099 height 46
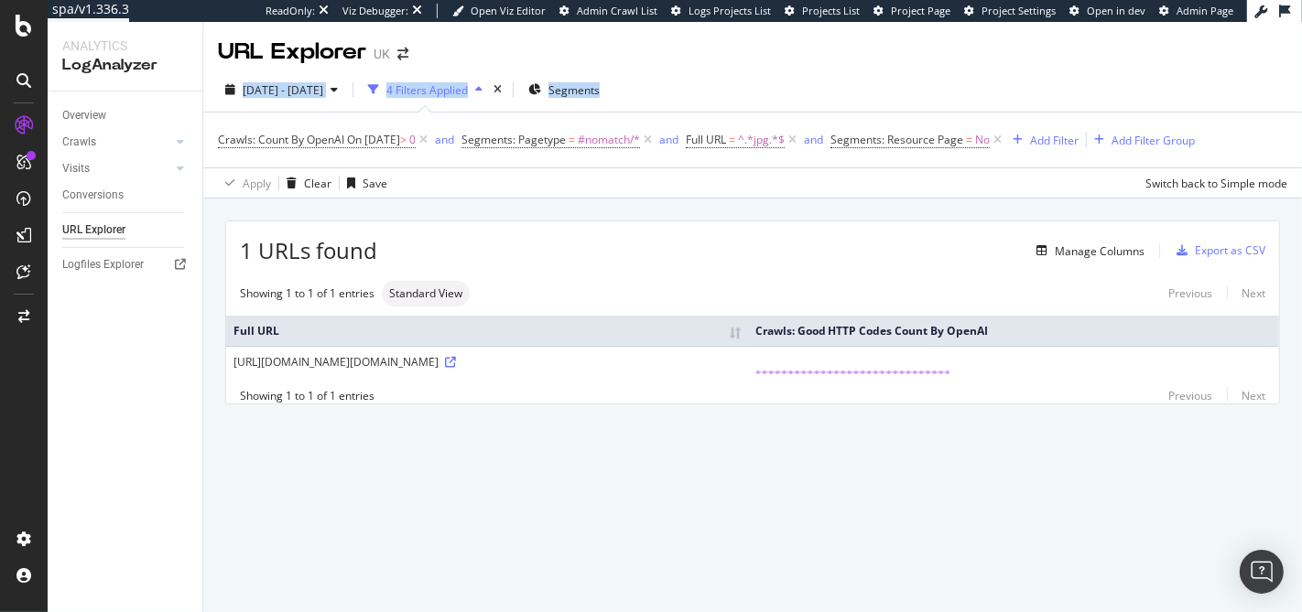
drag, startPoint x: 619, startPoint y: 42, endPoint x: 688, endPoint y: 78, distance: 78.2
click at [688, 78] on div "URL Explorer UK 2025 Jul. 4th - Aug. 2nd 4 Filters Applied Segments Crawls: Cou…" at bounding box center [752, 317] width 1099 height 590
click at [688, 78] on div "2025 Jul. 4th - Aug. 2nd 4 Filters Applied Segments" at bounding box center [752, 93] width 1099 height 37
drag, startPoint x: 743, startPoint y: 94, endPoint x: 599, endPoint y: 50, distance: 151.2
click at [599, 50] on div "URL Explorer UK 2025 Jul. 4th - Aug. 2nd 4 Filters Applied Segments Crawls: Cou…" at bounding box center [752, 317] width 1099 height 590
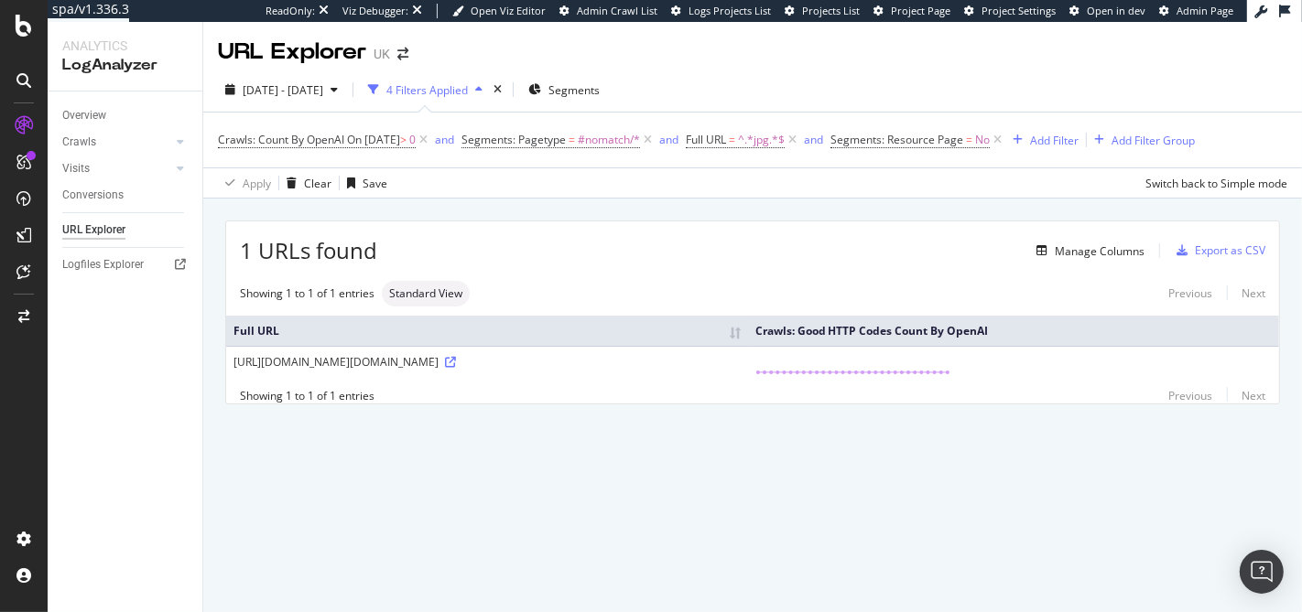
click at [599, 50] on div "URL Explorer UK" at bounding box center [752, 45] width 1099 height 46
drag, startPoint x: 599, startPoint y: 50, endPoint x: 732, endPoint y: 100, distance: 142.5
click at [732, 100] on div "URL Explorer UK 2025 Jul. 4th - Aug. 2nd 4 Filters Applied Segments Crawls: Cou…" at bounding box center [752, 317] width 1099 height 590
click at [725, 95] on div "2025 Jul. 4th - Aug. 2nd 4 Filters Applied Segments" at bounding box center [752, 93] width 1099 height 37
drag, startPoint x: 725, startPoint y: 95, endPoint x: 613, endPoint y: 48, distance: 121.4
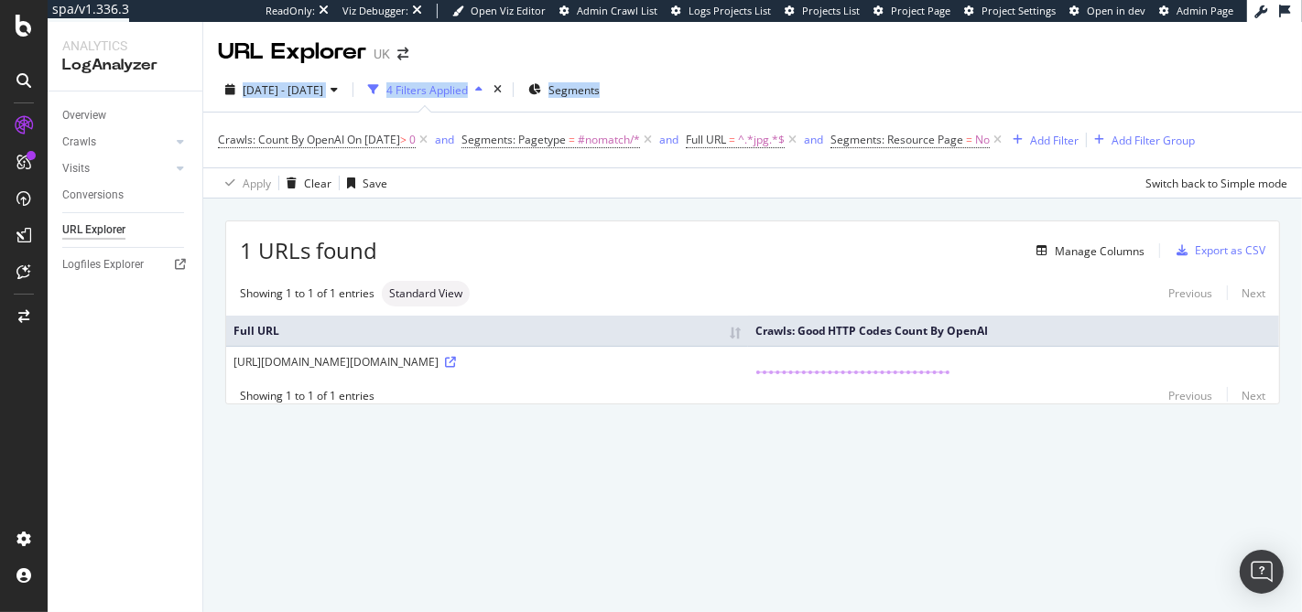
click at [614, 48] on div "URL Explorer UK 2025 Jul. 4th - Aug. 2nd 4 Filters Applied Segments Crawls: Cou…" at bounding box center [752, 317] width 1099 height 590
click at [613, 48] on div "URL Explorer UK" at bounding box center [752, 45] width 1099 height 46
drag, startPoint x: 596, startPoint y: 46, endPoint x: 724, endPoint y: 76, distance: 131.7
click at [724, 76] on div "URL Explorer UK 2025 Jul. 4th - Aug. 2nd 4 Filters Applied Segments Crawls: Cou…" at bounding box center [752, 317] width 1099 height 590
click at [724, 76] on div "2025 Jul. 4th - Aug. 2nd 4 Filters Applied Segments" at bounding box center [752, 93] width 1099 height 37
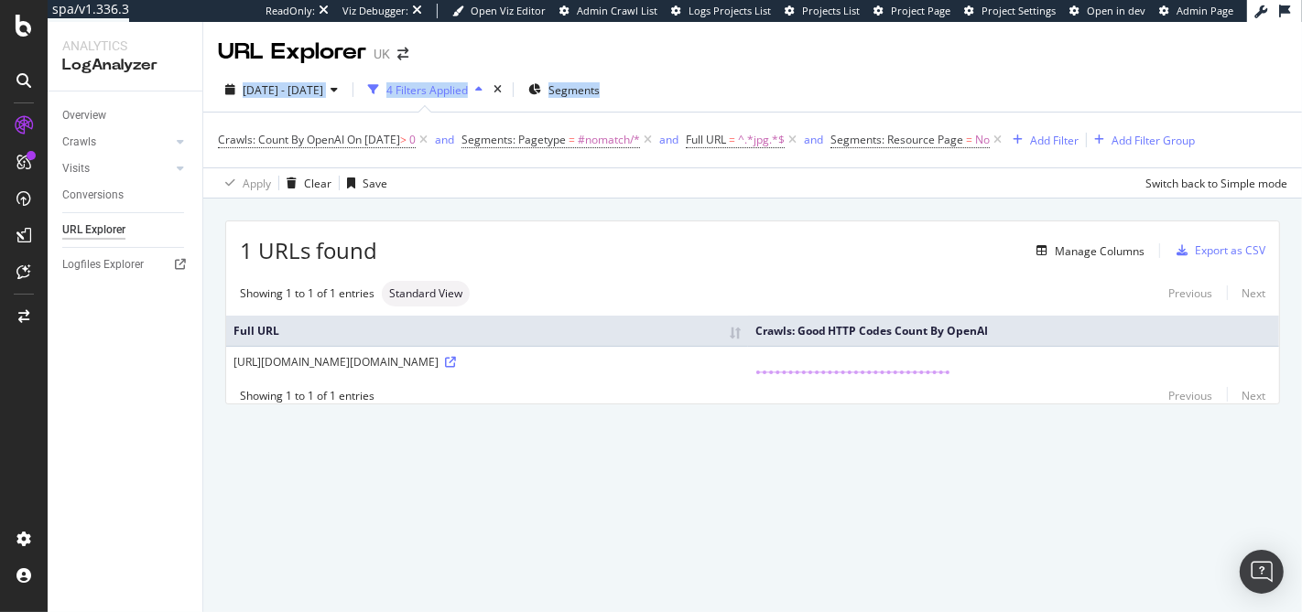
drag, startPoint x: 735, startPoint y: 85, endPoint x: 687, endPoint y: 63, distance: 53.3
click at [688, 63] on div "URL Explorer UK 2025 Jul. 4th - Aug. 2nd 4 Filters Applied Segments Crawls: Cou…" at bounding box center [752, 317] width 1099 height 590
click at [687, 63] on div "URL Explorer UK" at bounding box center [752, 45] width 1099 height 46
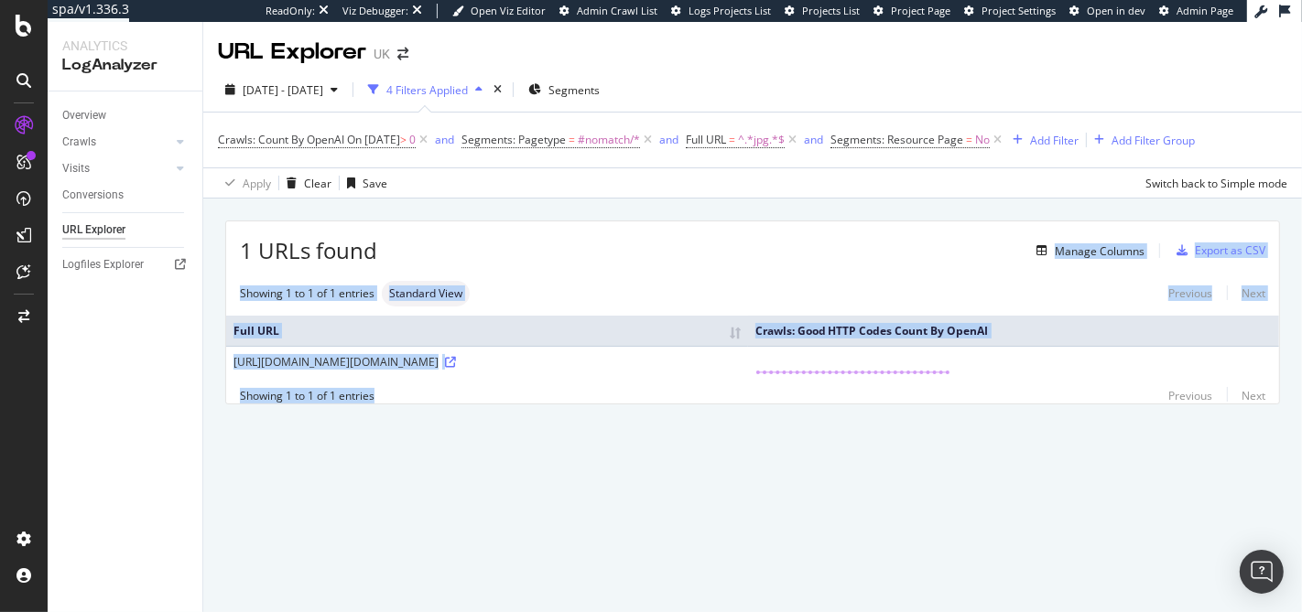
drag, startPoint x: 523, startPoint y: 238, endPoint x: 606, endPoint y: 441, distance: 219.6
click at [606, 404] on div "1 URLs found Manage Columns Export as CSV Showing 1 to 1 of 1 entries Standard …" at bounding box center [752, 313] width 1053 height 182
click at [606, 404] on div "Showing 1 to 1 of 1 entries Previous Next" at bounding box center [752, 396] width 1053 height 16
drag, startPoint x: 644, startPoint y: 480, endPoint x: 569, endPoint y: 273, distance: 220.1
click at [569, 273] on div "1 URLs found Manage Columns Export as CSV Showing 1 to 1 of 1 entries Standard …" at bounding box center [752, 334] width 1099 height 270
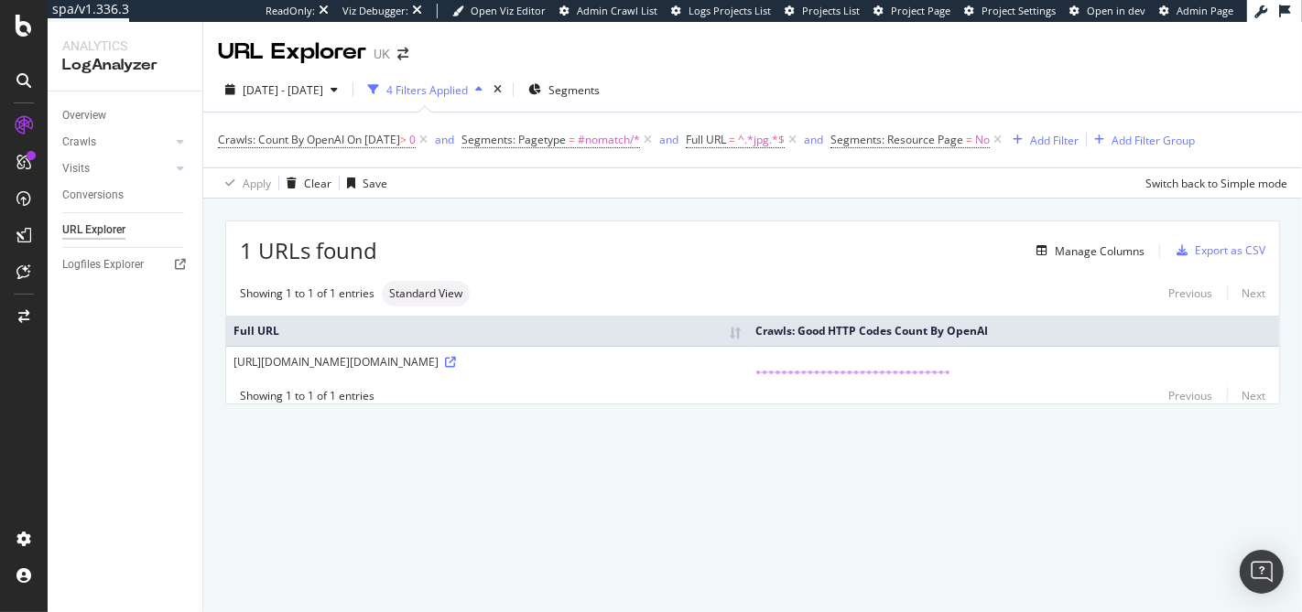
click at [569, 273] on div "1 URLs found Manage Columns Export as CSV Showing 1 to 1 of 1 entries Standard …" at bounding box center [752, 313] width 1053 height 182
click at [903, 135] on span "Segments: Resource Page" at bounding box center [896, 140] width 133 height 16
click at [895, 184] on icon at bounding box center [894, 182] width 13 height 11
click at [893, 222] on span "Yes" at bounding box center [891, 220] width 18 height 16
click at [1055, 222] on div "Apply" at bounding box center [1059, 221] width 28 height 16
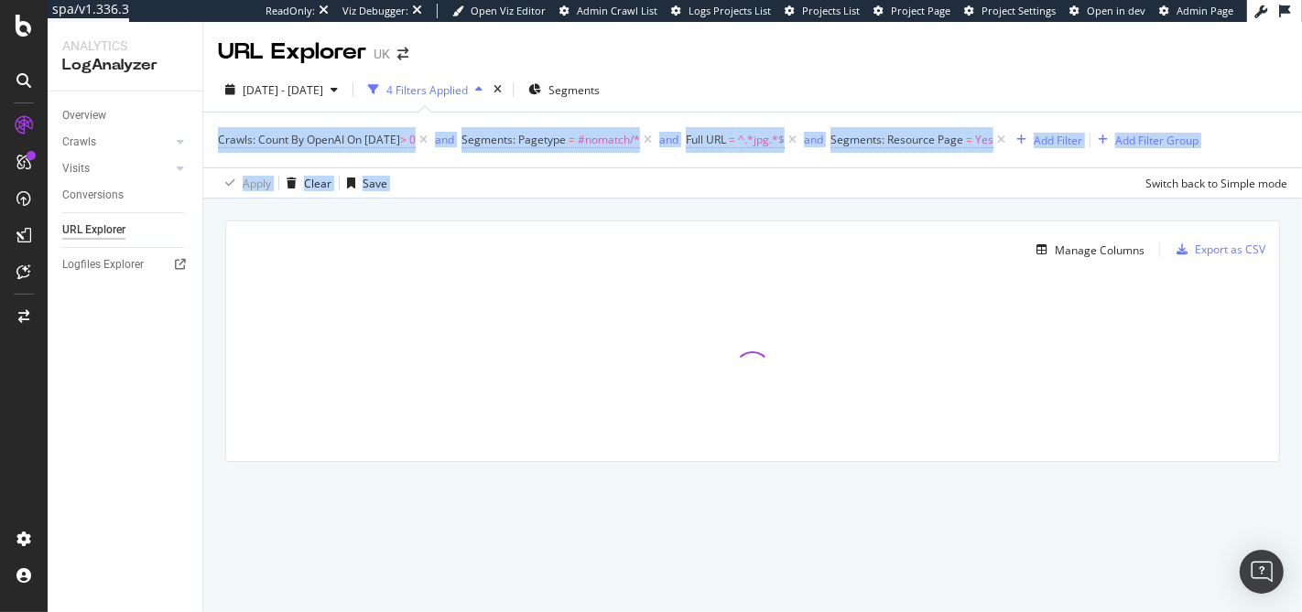
drag, startPoint x: 971, startPoint y: 169, endPoint x: 835, endPoint y: 79, distance: 163.8
click at [835, 79] on div "2025 Jul. 4th - Aug. 2nd 4 Filters Applied Segments Crawls: Count By OpenAI On …" at bounding box center [752, 133] width 1099 height 131
click at [835, 79] on div "2025 Jul. 4th - Aug. 2nd 4 Filters Applied Segments" at bounding box center [752, 93] width 1099 height 37
drag, startPoint x: 831, startPoint y: 79, endPoint x: 940, endPoint y: 175, distance: 145.3
click at [936, 172] on div "2025 Jul. 4th - Aug. 2nd 4 Filters Applied Segments Crawls: Count By OpenAI On …" at bounding box center [752, 133] width 1099 height 131
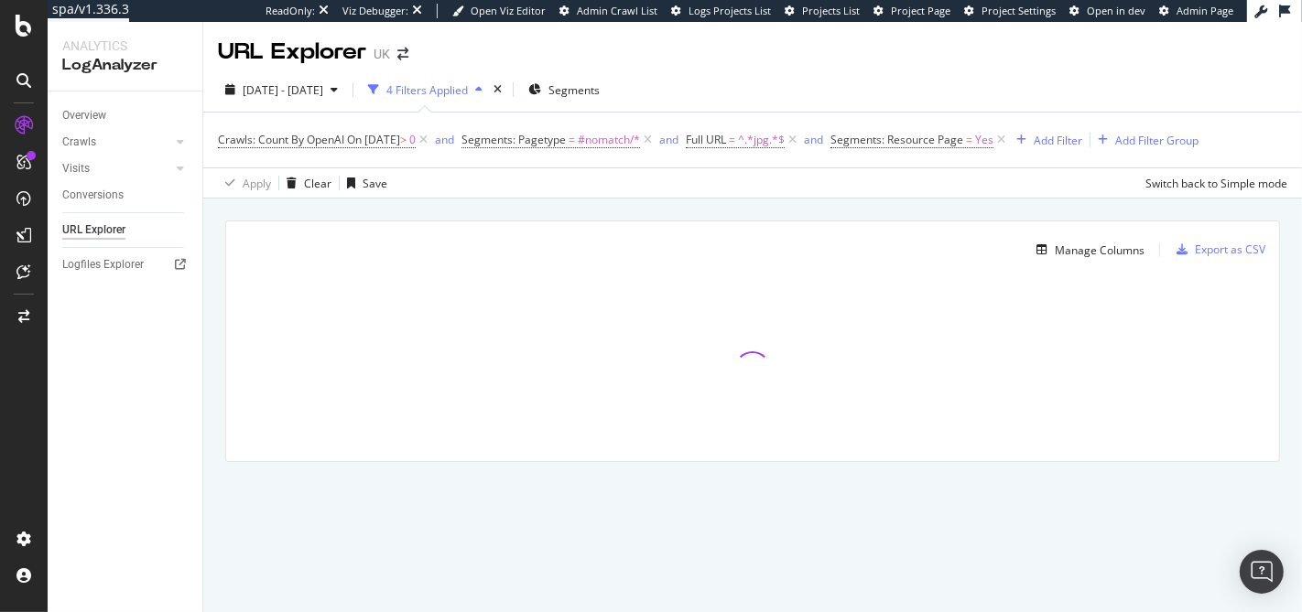
drag, startPoint x: 940, startPoint y: 175, endPoint x: 960, endPoint y: 180, distance: 20.9
click at [941, 175] on div "Apply Clear Save Switch back to Simple mode" at bounding box center [752, 183] width 1099 height 30
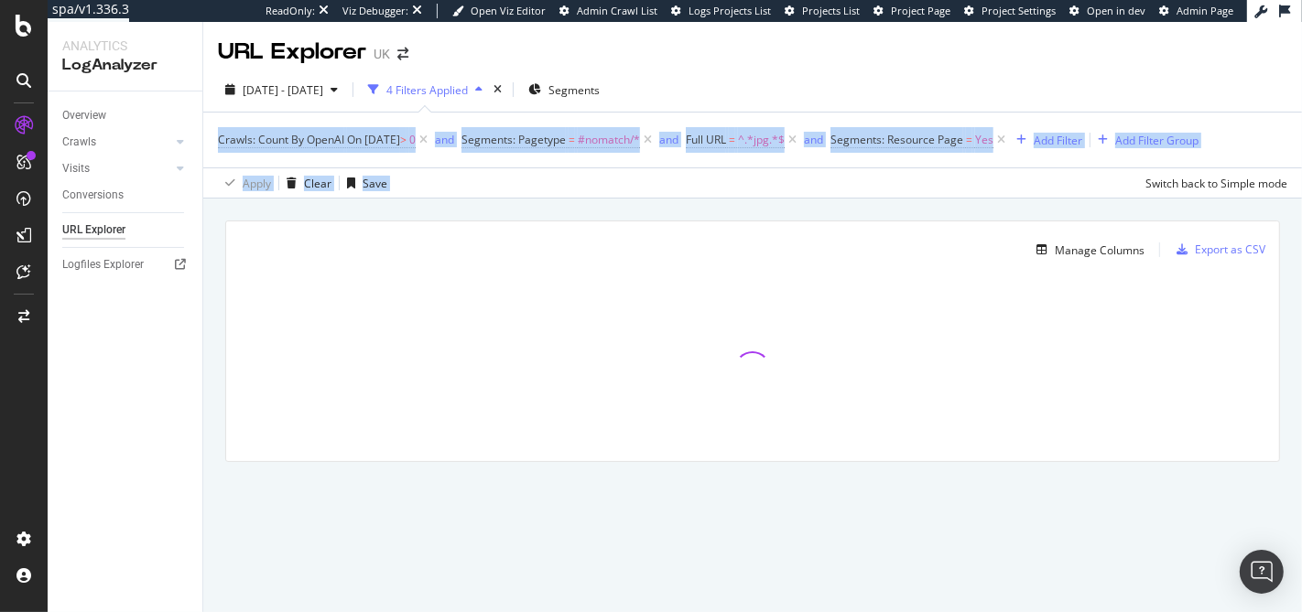
drag, startPoint x: 962, startPoint y: 180, endPoint x: 828, endPoint y: 104, distance: 153.7
click at [828, 104] on div "2025 Jul. 4th - Aug. 2nd 4 Filters Applied Segments Crawls: Count By OpenAI On …" at bounding box center [752, 133] width 1099 height 131
click at [828, 104] on div "2025 Jul. 4th - Aug. 2nd 4 Filters Applied Segments" at bounding box center [752, 93] width 1099 height 37
drag, startPoint x: 813, startPoint y: 98, endPoint x: 904, endPoint y: 198, distance: 135.4
click at [904, 198] on div "URL Explorer UK 2025 Jul. 4th - Aug. 2nd 4 Filters Applied Segments Crawls: Cou…" at bounding box center [752, 317] width 1099 height 590
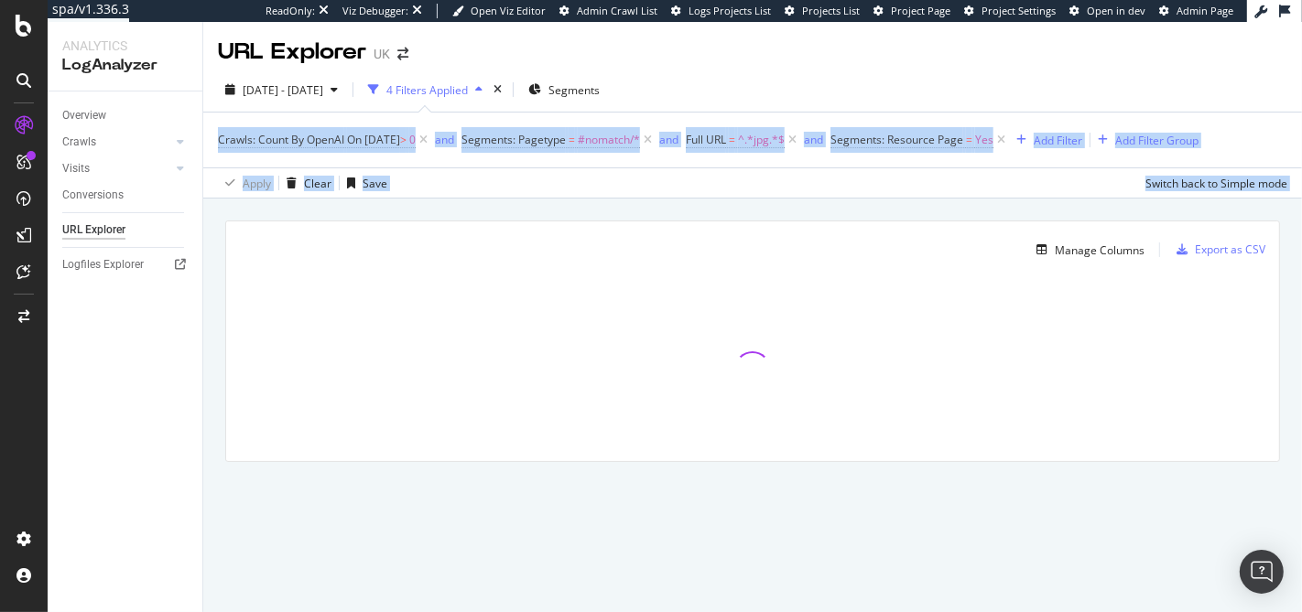
click at [904, 199] on div "Manage Columns Export as CSV Full URL Crawls: Good HTTP Codes Count By OpenAI" at bounding box center [752, 363] width 1099 height 328
drag, startPoint x: 904, startPoint y: 188, endPoint x: 853, endPoint y: 120, distance: 85.0
click at [853, 120] on div "Crawls: Count By OpenAI On 2025-07-17 > 0 and Segments: Pagetype = #nomatch/* a…" at bounding box center [752, 155] width 1069 height 85
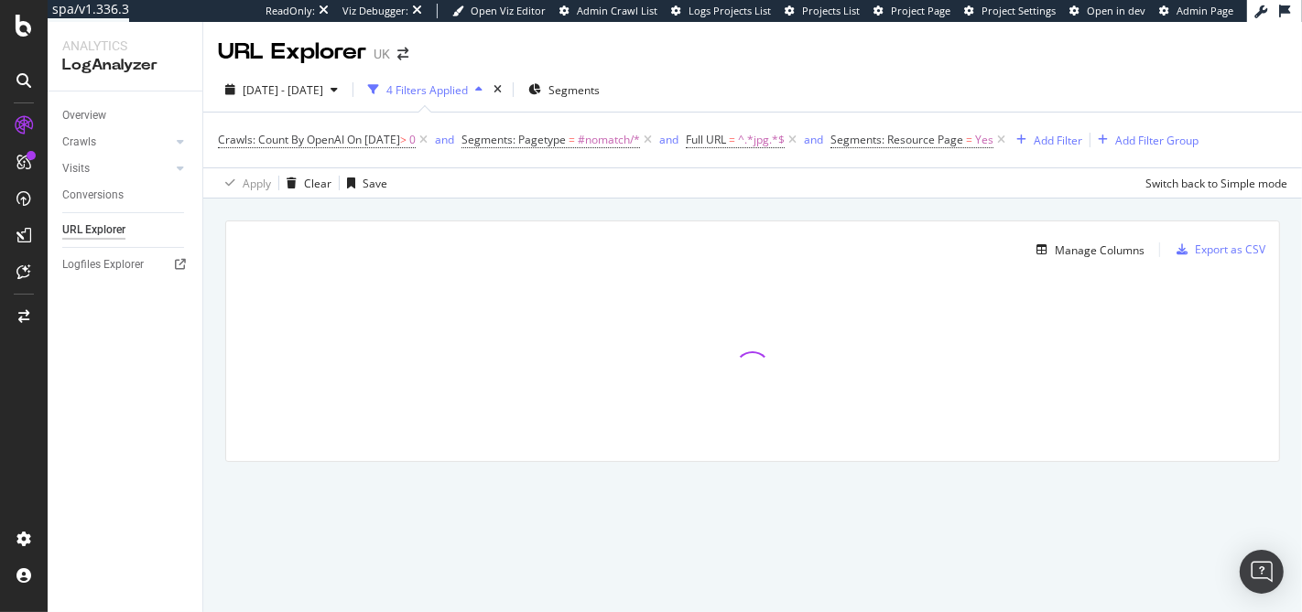
click at [853, 120] on div "Crawls: Count By OpenAI On 2025-07-17 > 0 and Segments: Pagetype = #nomatch/* a…" at bounding box center [752, 140] width 1069 height 55
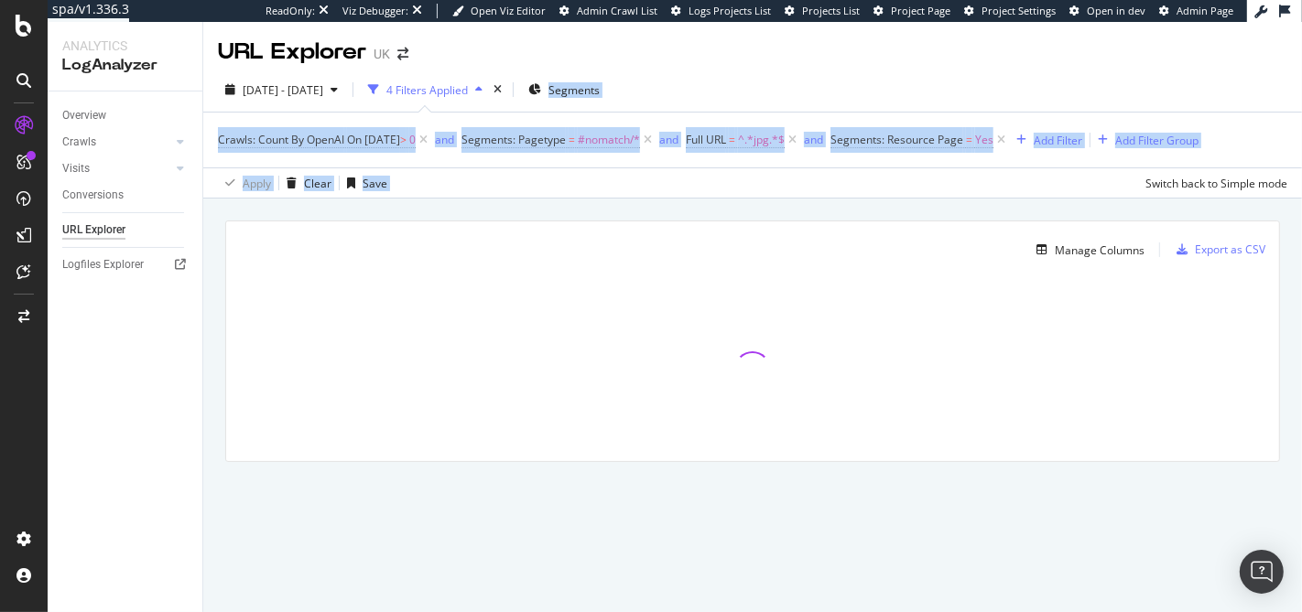
drag, startPoint x: 844, startPoint y: 72, endPoint x: 930, endPoint y: 188, distance: 143.9
click at [930, 188] on div "2025 Jul. 4th - Aug. 2nd 4 Filters Applied Segments Crawls: Count By OpenAI On …" at bounding box center [752, 133] width 1099 height 131
click at [930, 188] on div "Apply Clear Save Switch back to Simple mode" at bounding box center [752, 183] width 1099 height 30
drag, startPoint x: 927, startPoint y: 176, endPoint x: 806, endPoint y: 64, distance: 165.2
click at [806, 64] on div "URL Explorer UK 2025 Jul. 4th - Aug. 2nd 4 Filters Applied Segments Crawls: Cou…" at bounding box center [752, 317] width 1099 height 590
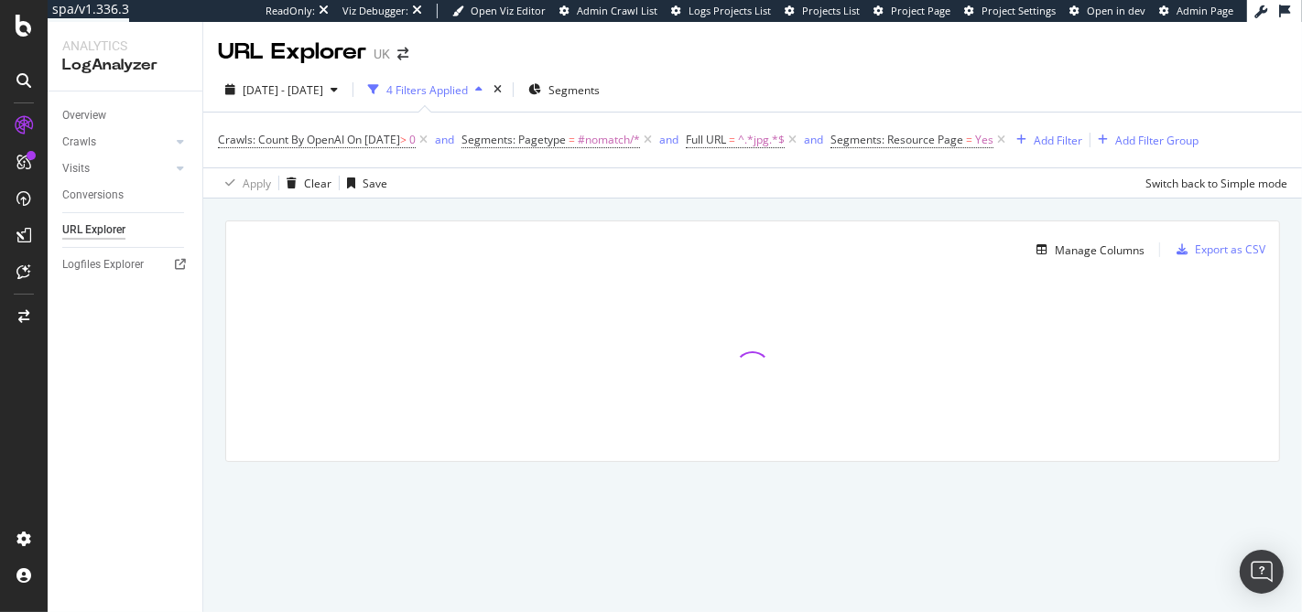
click at [806, 64] on div "URL Explorer UK" at bounding box center [752, 45] width 1099 height 46
drag, startPoint x: 812, startPoint y: 138, endPoint x: 842, endPoint y: 168, distance: 42.7
click at [842, 168] on div "2025 Jul. 4th - Aug. 2nd 4 Filters Applied Segments Crawls: Count By OpenAI On …" at bounding box center [752, 133] width 1099 height 131
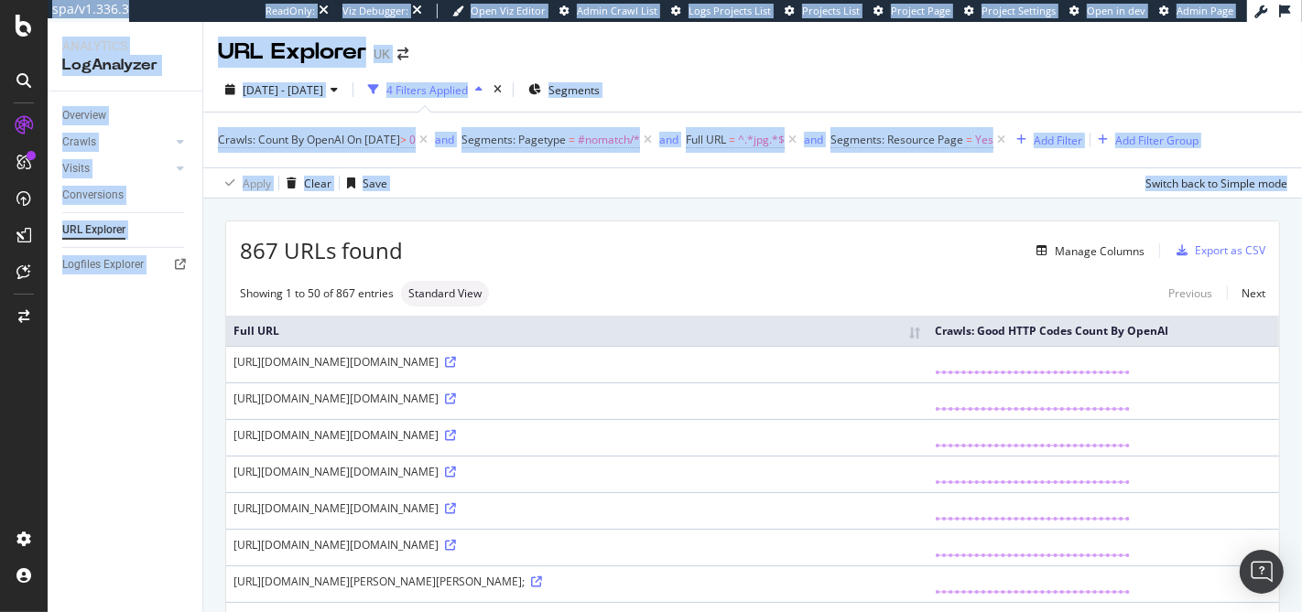
click at [800, 98] on div "spa/v1.336.3 ReadOnly: Viz Debugger: Open Viz Editor Admin Crawl List Logs Proj…" at bounding box center [651, 306] width 1302 height 612
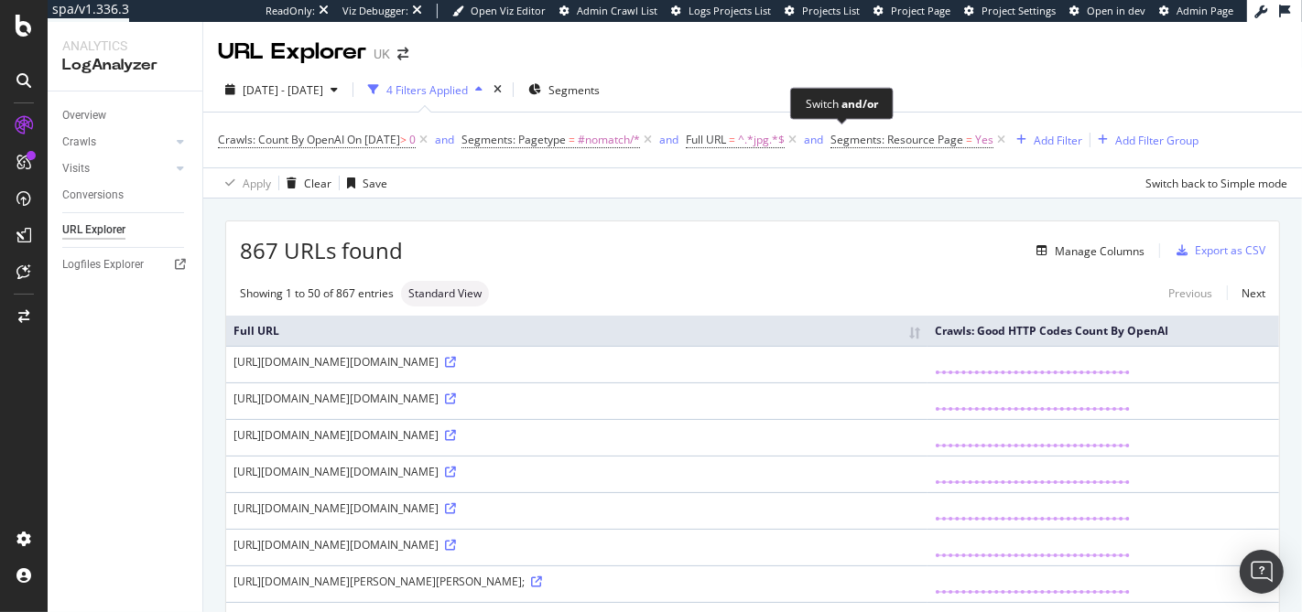
drag, startPoint x: 837, startPoint y: 126, endPoint x: 800, endPoint y: 98, distance: 46.3
click at [800, 98] on div "Switch and/or" at bounding box center [841, 104] width 103 height 32
click at [330, 253] on span "867 URLs found" at bounding box center [321, 250] width 163 height 31
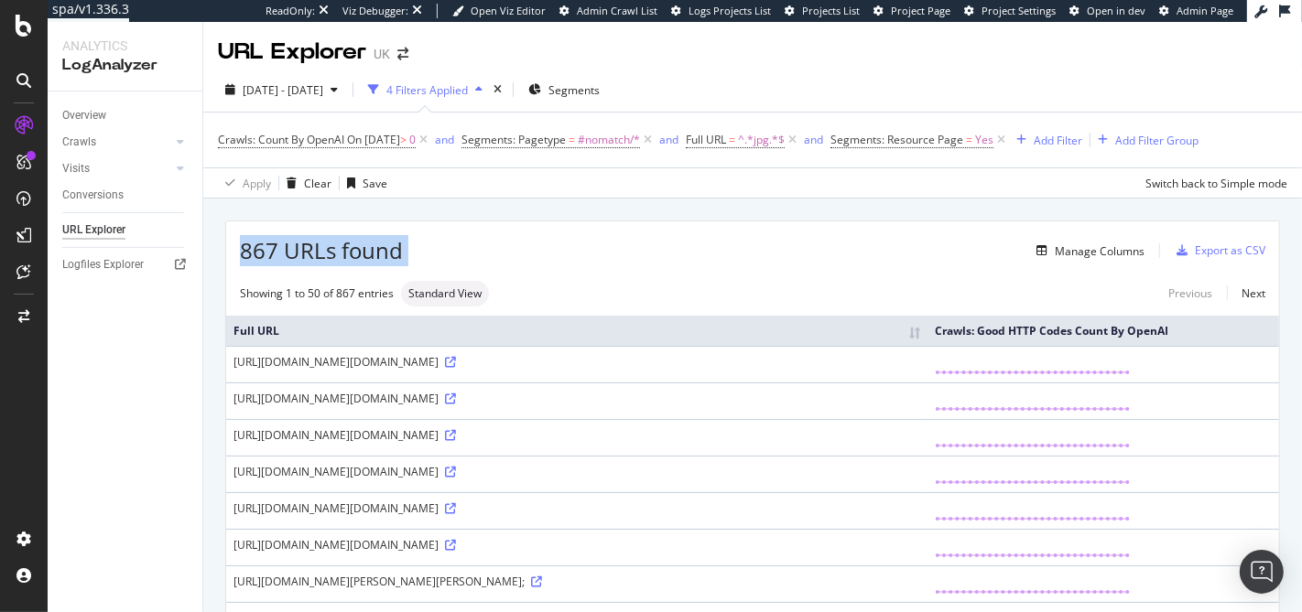
click at [330, 253] on span "867 URLs found" at bounding box center [321, 250] width 163 height 31
click at [287, 250] on span "867 URLs found" at bounding box center [321, 250] width 163 height 31
click at [545, 370] on div "https://www.golfbreaks.com/en-gb/competitions/st-andre-giveaway/&quot;https:/im…" at bounding box center [576, 362] width 687 height 16
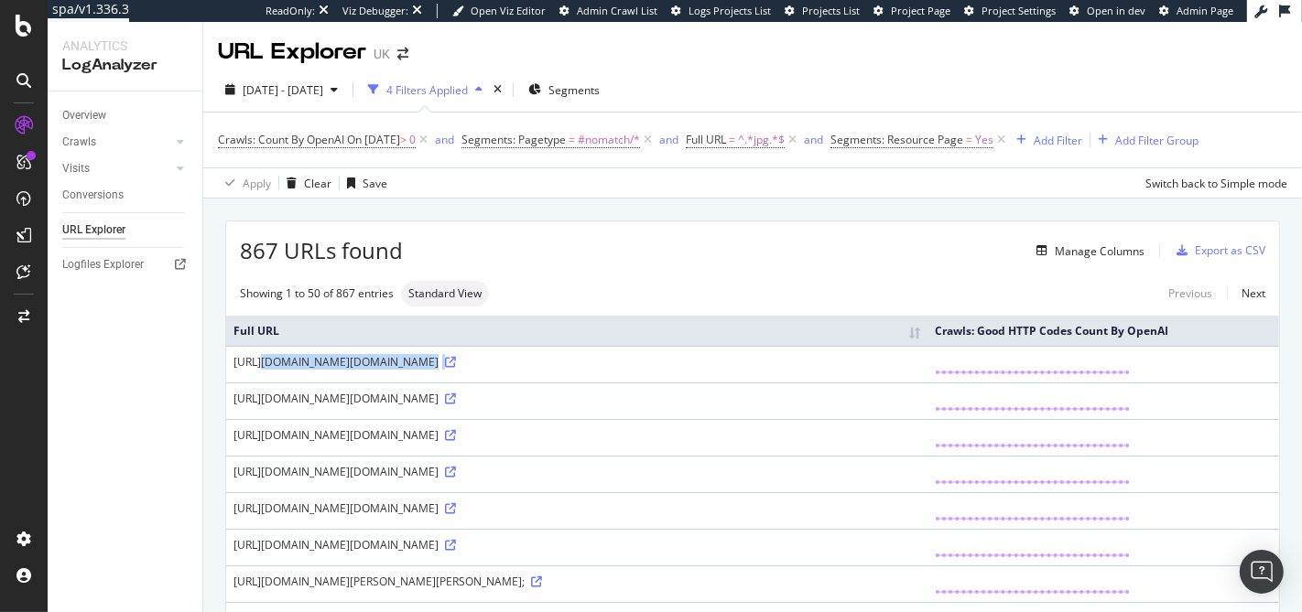
click at [545, 370] on div "https://www.golfbreaks.com/en-gb/competitions/st-andre-giveaway/&quot;https:/im…" at bounding box center [576, 362] width 687 height 16
click at [537, 370] on div "https://www.golfbreaks.com/en-gb/competitions/st-andre-giveaway/&quot;https:/im…" at bounding box center [576, 362] width 687 height 16
click at [545, 370] on div "https://www.golfbreaks.com/en-gb/competitions/st-andre-giveaway/&quot;https:/im…" at bounding box center [576, 362] width 687 height 16
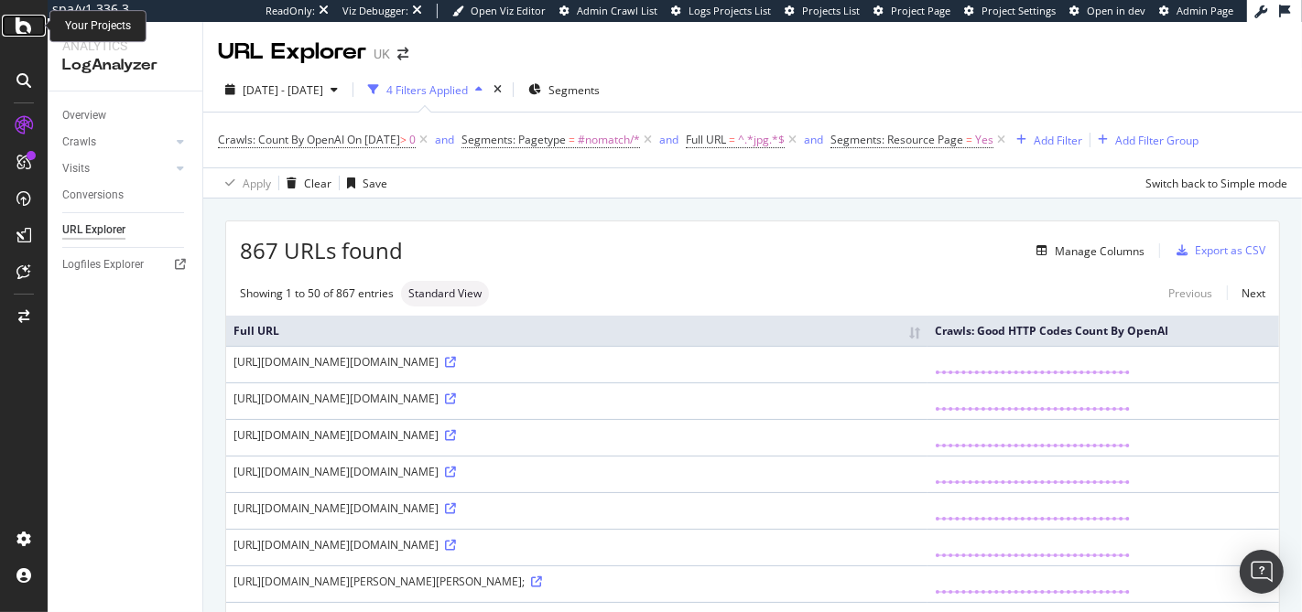
click at [28, 19] on icon at bounding box center [24, 26] width 16 height 22
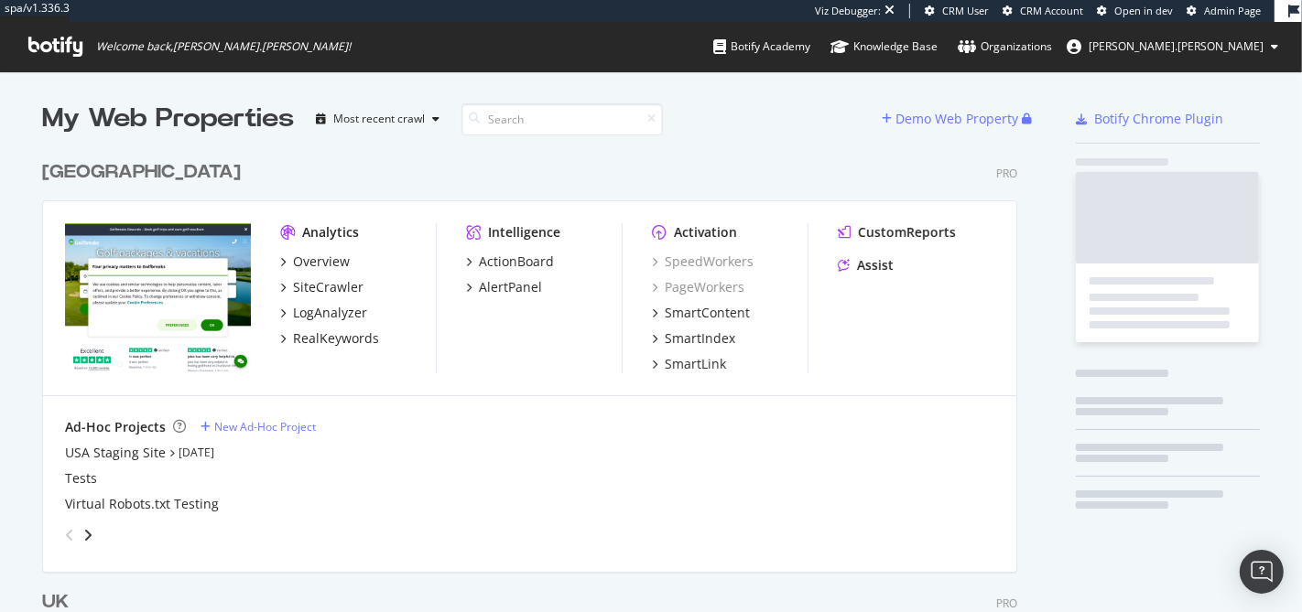
scroll to position [845, 974]
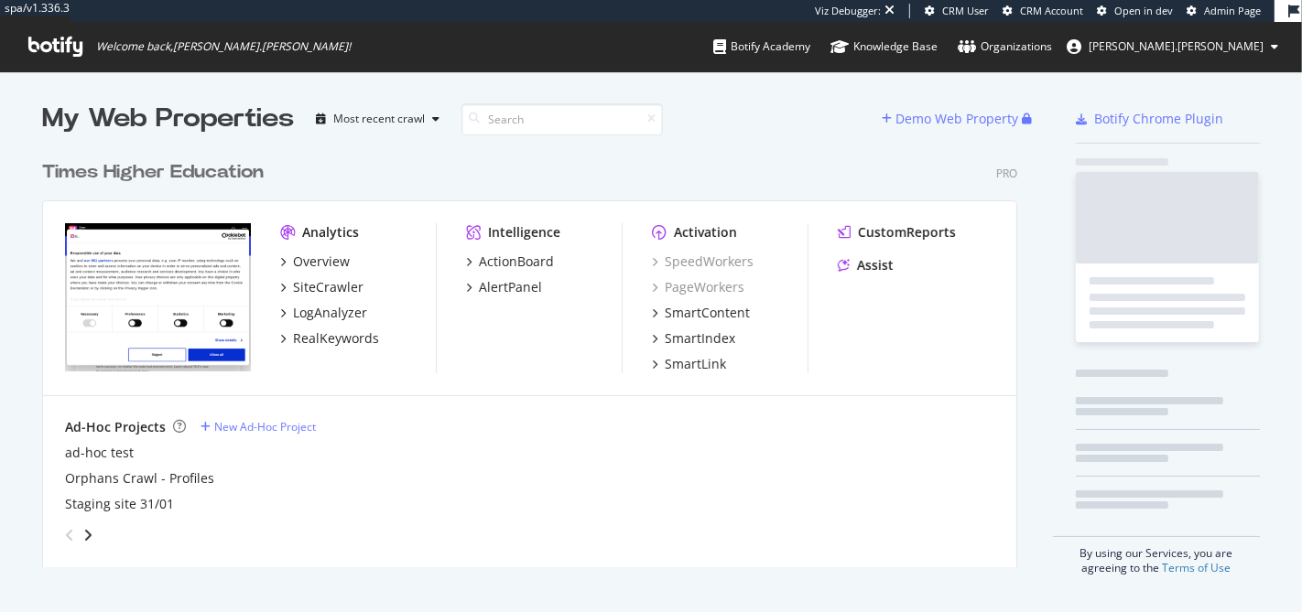
scroll to position [415, 974]
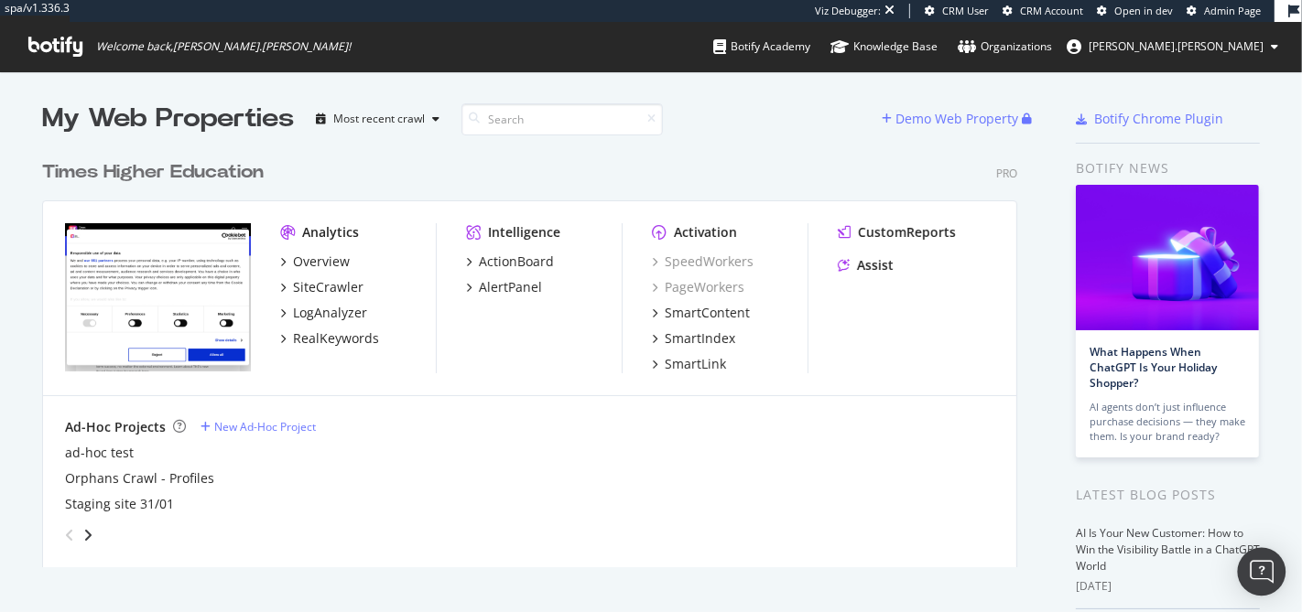
click at [1268, 579] on img "Open Intercom Messenger" at bounding box center [1262, 572] width 24 height 24
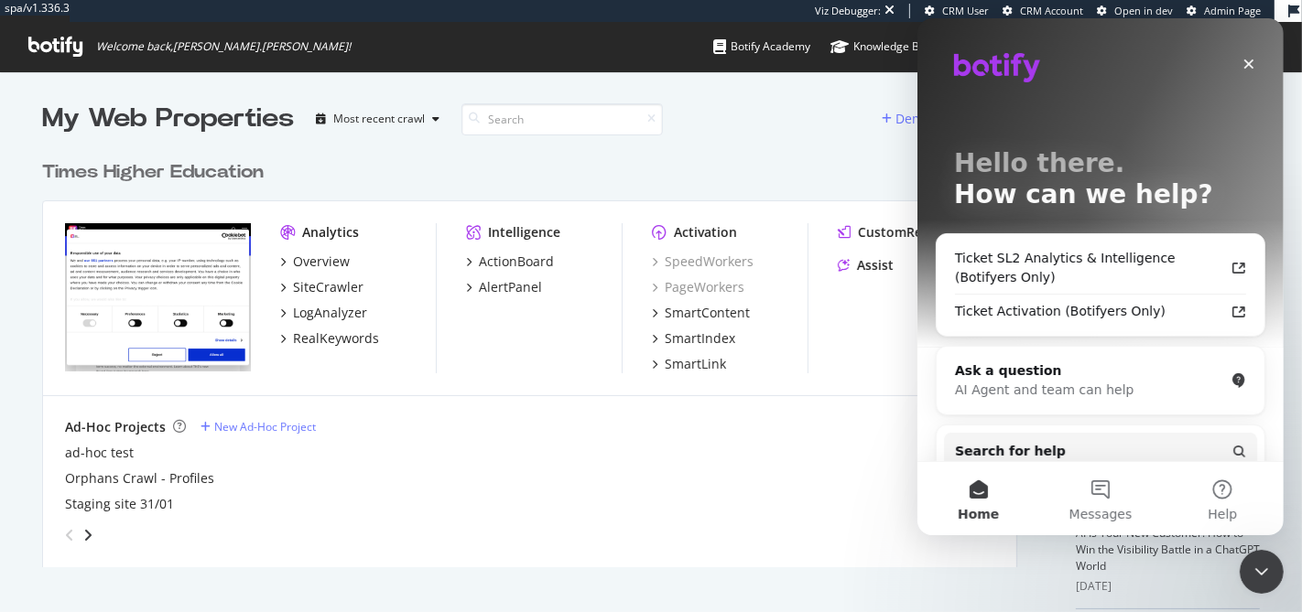
scroll to position [0, 0]
click at [1249, 65] on icon "Close" at bounding box center [1248, 65] width 10 height 10
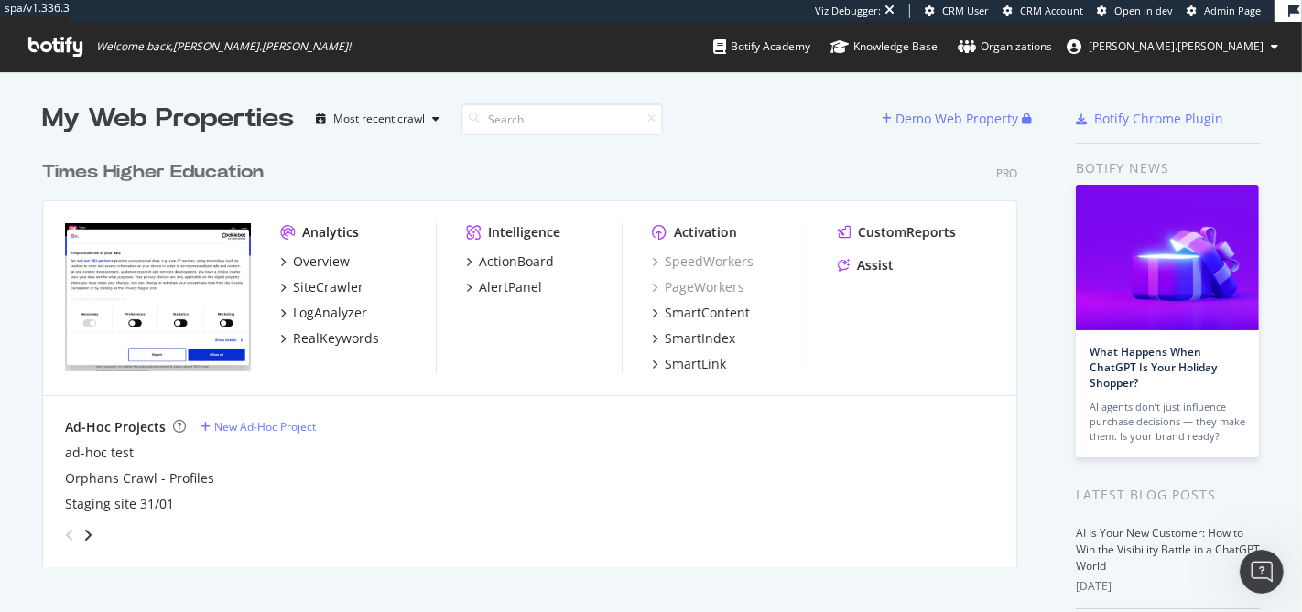
click at [1223, 41] on span "alex.johnson" at bounding box center [1175, 46] width 175 height 16
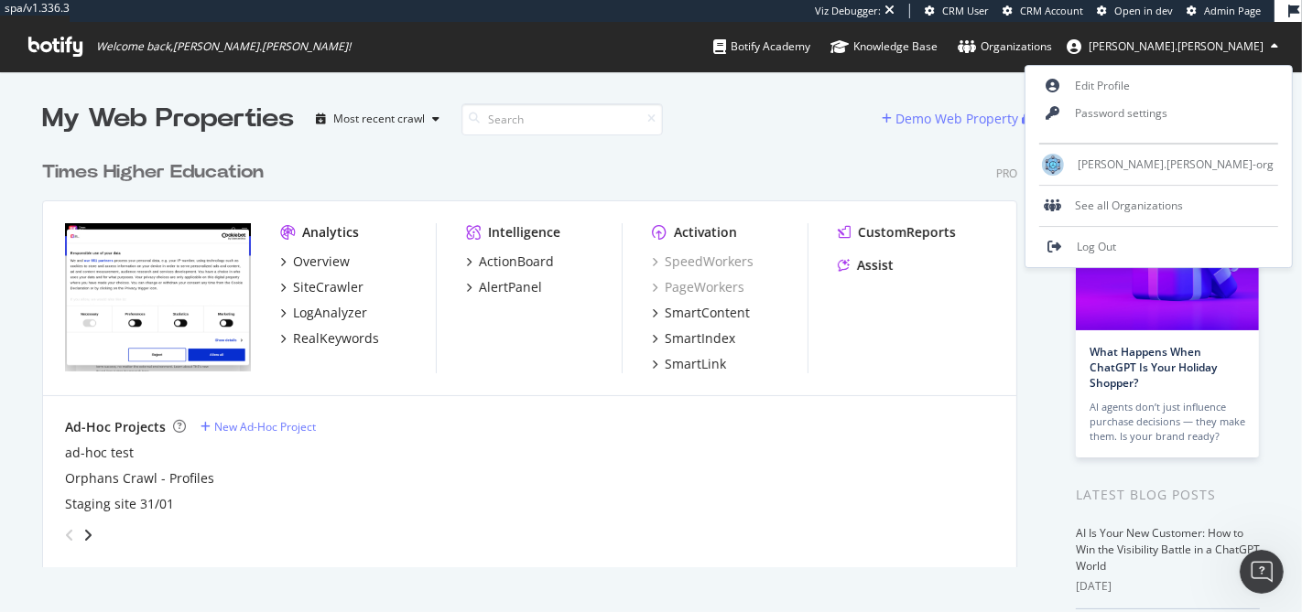
click at [1223, 41] on span "alex.johnson" at bounding box center [1175, 46] width 175 height 16
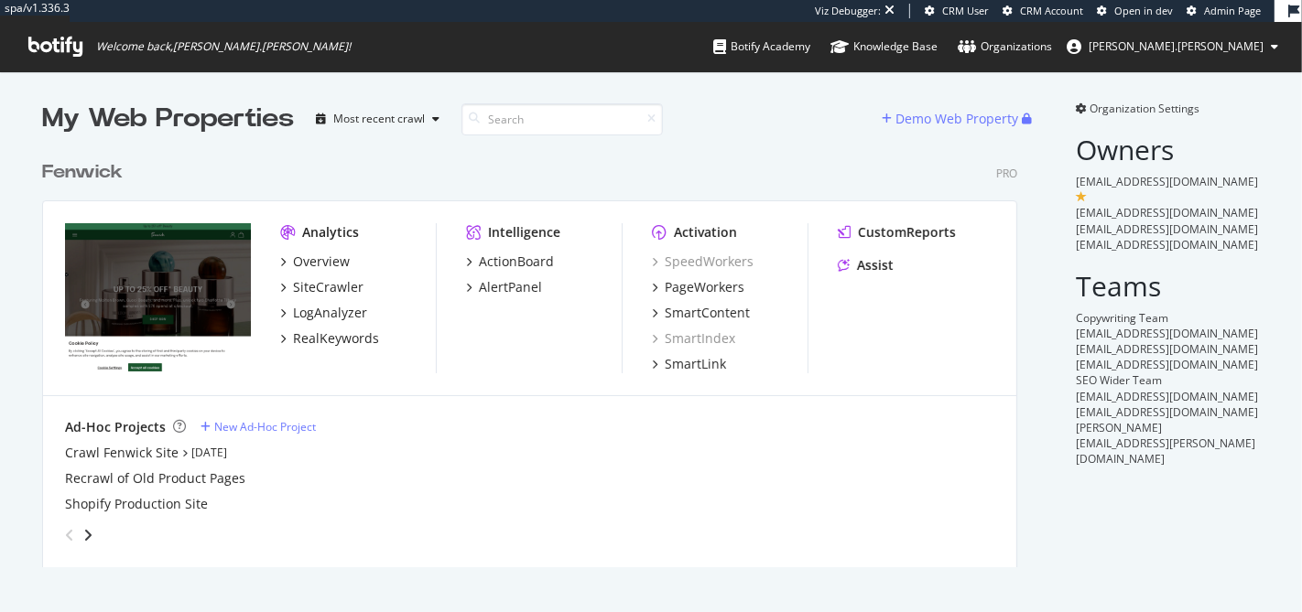
scroll to position [415, 974]
click at [1264, 569] on img "Open Intercom Messenger" at bounding box center [1262, 572] width 24 height 24
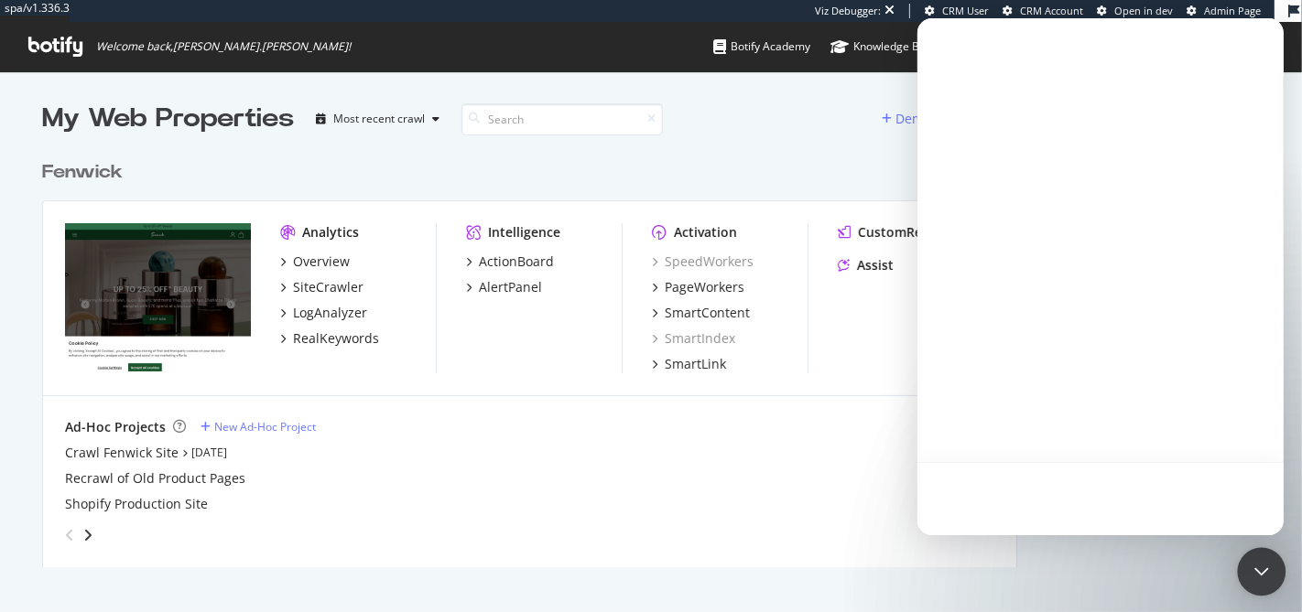
scroll to position [0, 0]
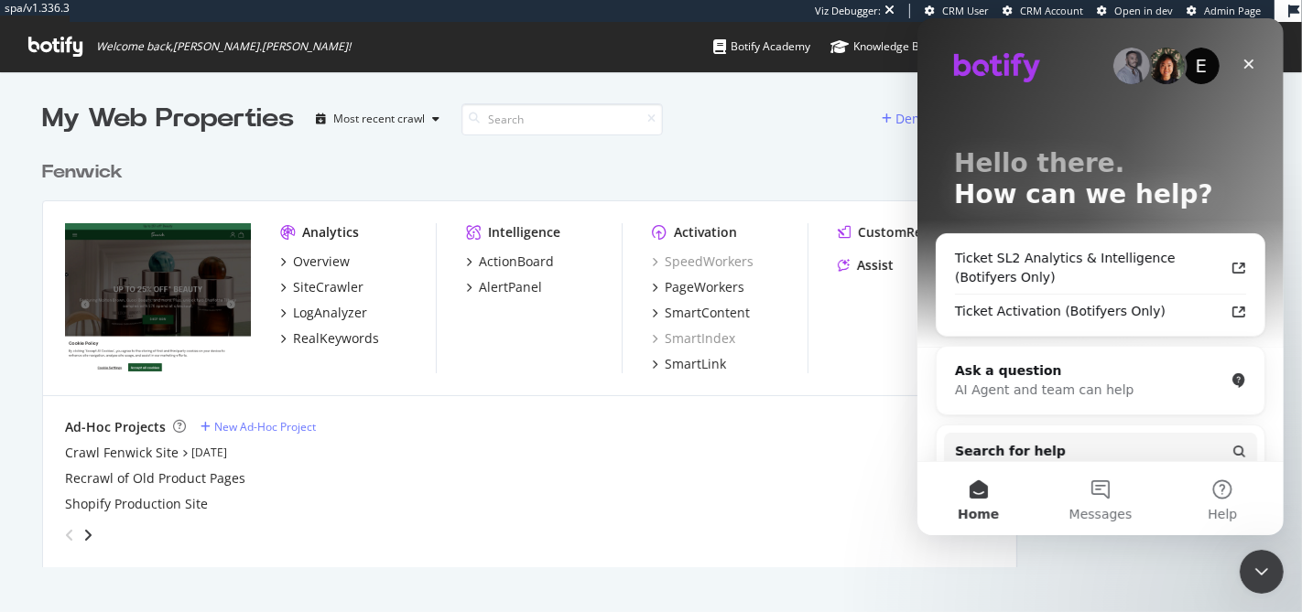
click at [842, 483] on div "Recrawl of Old Product Pages" at bounding box center [529, 479] width 929 height 18
click at [1244, 64] on icon "Close" at bounding box center [1247, 64] width 15 height 15
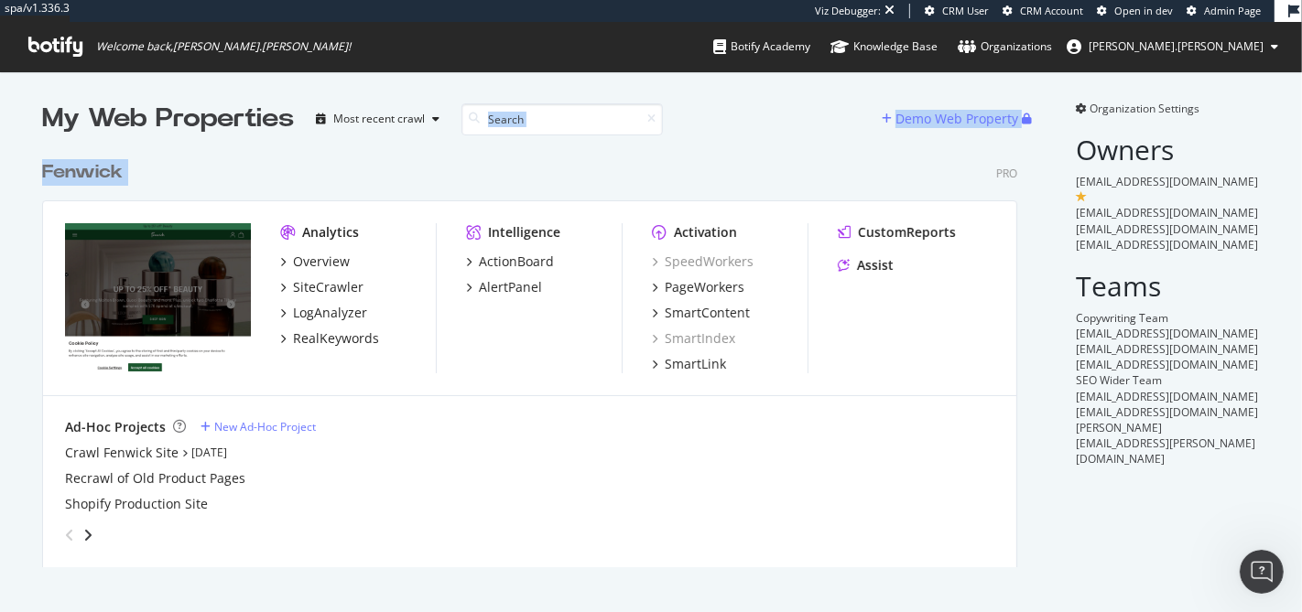
drag, startPoint x: 777, startPoint y: 142, endPoint x: 729, endPoint y: 79, distance: 79.6
click at [729, 79] on div "My Web Properties Most recent crawl Demo Web Property Fenwick Pro Analytics Ove…" at bounding box center [651, 333] width 1302 height 525
drag, startPoint x: 729, startPoint y: 79, endPoint x: 771, endPoint y: 174, distance: 104.1
click at [771, 174] on div "My Web Properties Most recent crawl Demo Web Property Fenwick Pro Analytics Ove…" at bounding box center [651, 333] width 1302 height 525
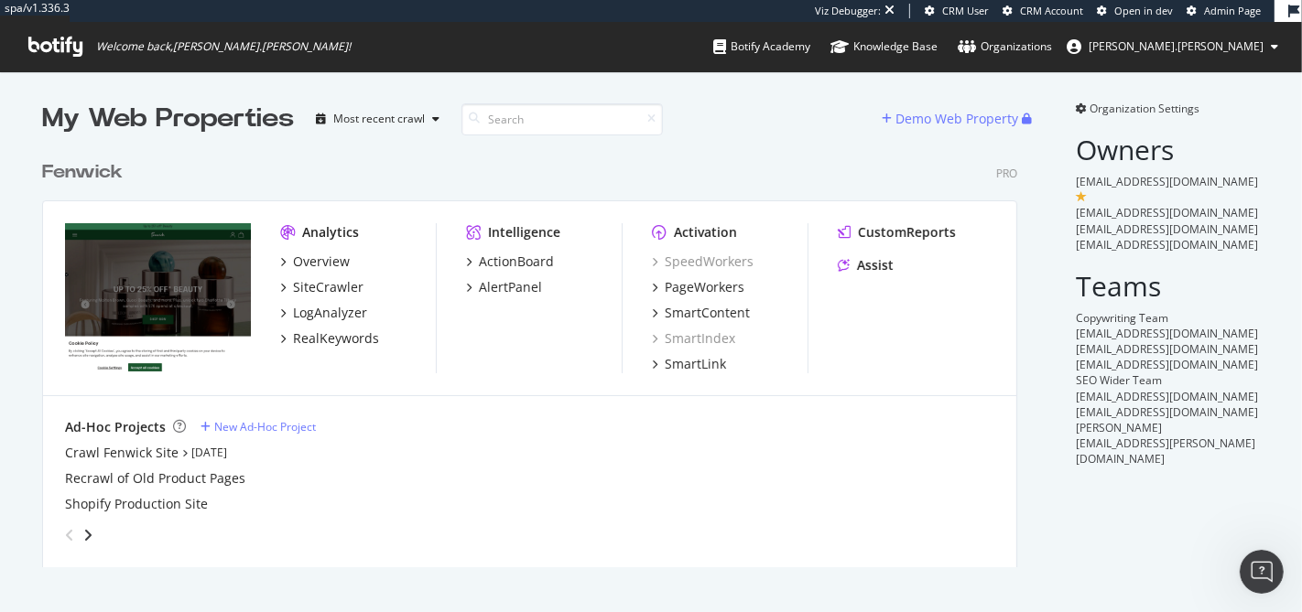
click at [771, 174] on div "Fenwick Pro" at bounding box center [529, 172] width 975 height 27
drag, startPoint x: 771, startPoint y: 174, endPoint x: 740, endPoint y: 88, distance: 91.5
click at [740, 88] on div "My Web Properties Most recent crawl Demo Web Property Fenwick Pro Analytics Ove…" at bounding box center [651, 333] width 1302 height 525
drag, startPoint x: 740, startPoint y: 88, endPoint x: 789, endPoint y: 187, distance: 110.5
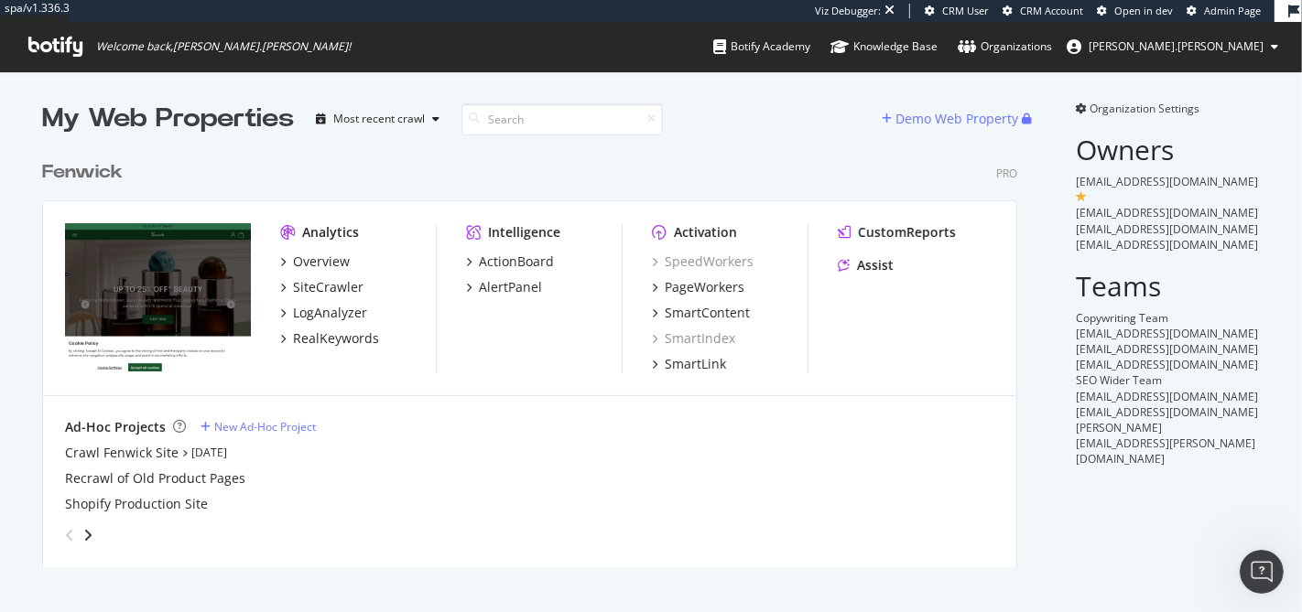
click at [789, 187] on div "My Web Properties Most recent crawl Demo Web Property Fenwick Pro Analytics Ove…" at bounding box center [651, 333] width 1302 height 525
click at [789, 187] on div "Fenwick Pro Analytics Overview SiteCrawler LogAnalyzer RealKeywords Intelligenc…" at bounding box center [537, 352] width 990 height 430
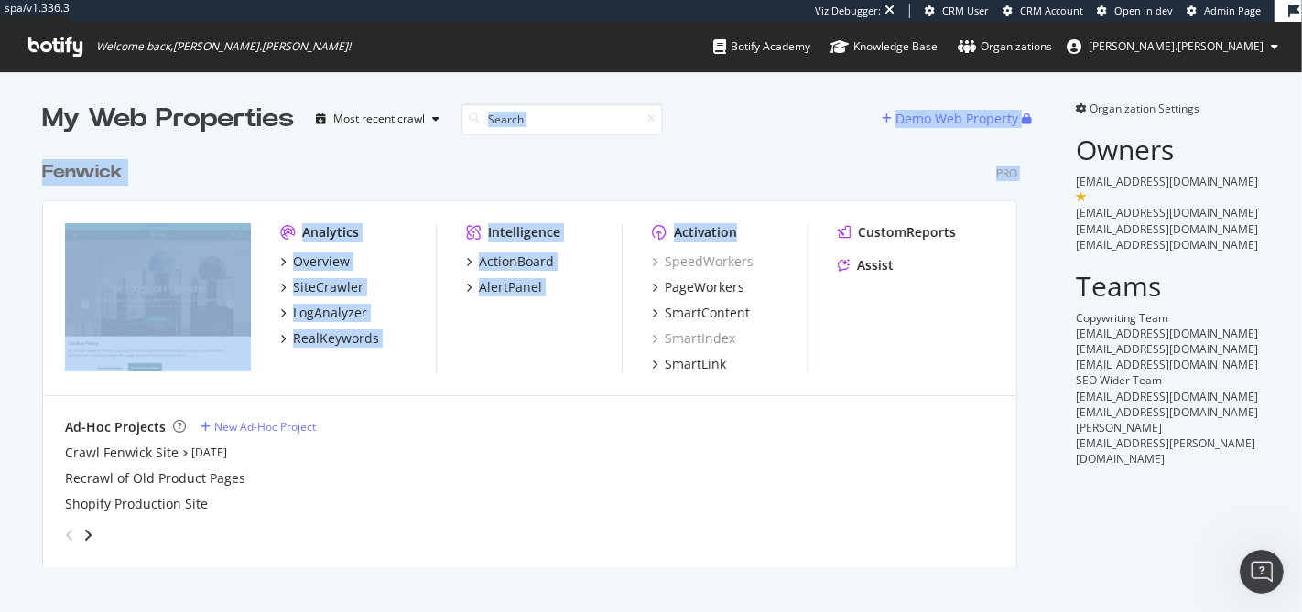
drag, startPoint x: 789, startPoint y: 187, endPoint x: 748, endPoint y: 120, distance: 78.5
click at [748, 120] on div "My Web Properties Most recent crawl Demo Web Property Fenwick Pro Analytics Ove…" at bounding box center [548, 334] width 1012 height 467
click at [748, 120] on div "My Web Properties Most recent crawl" at bounding box center [461, 119] width 839 height 37
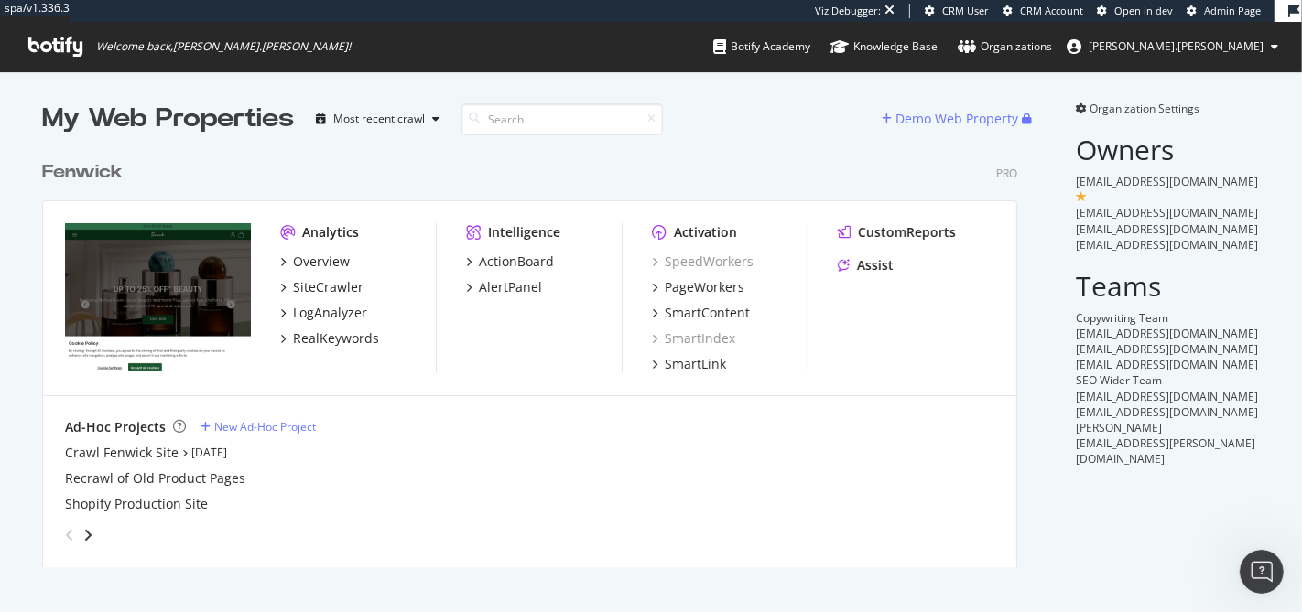
click at [201, 116] on div "My Web Properties" at bounding box center [168, 119] width 252 height 37
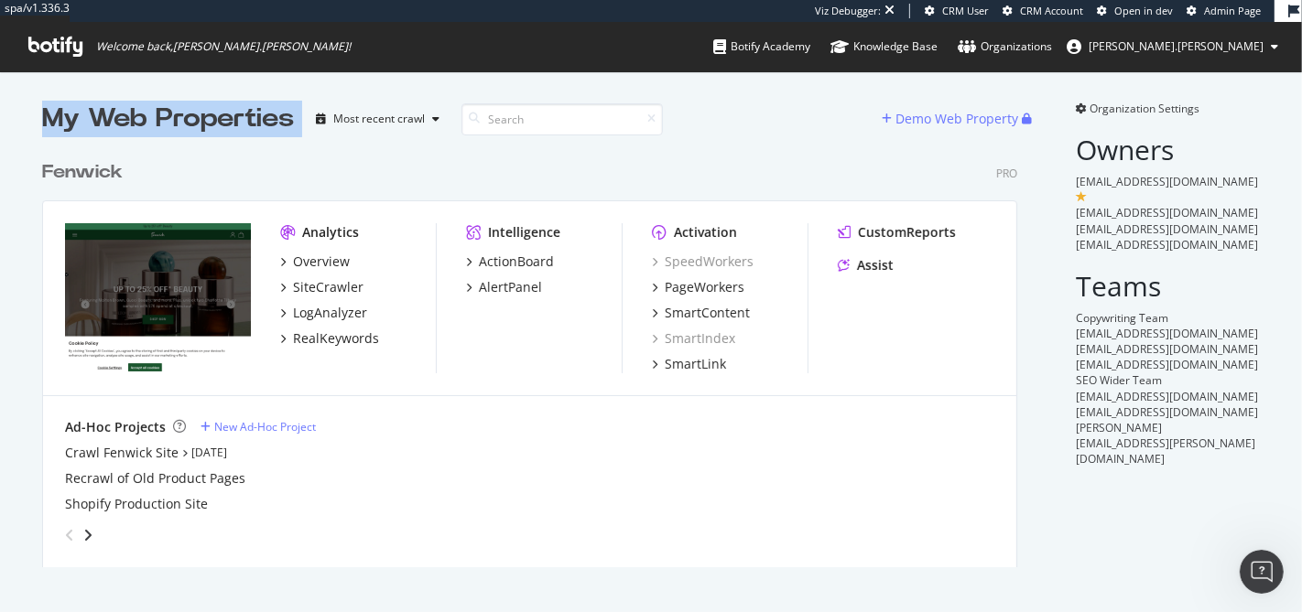
click at [191, 121] on div "My Web Properties" at bounding box center [168, 119] width 252 height 37
click at [207, 120] on div "My Web Properties" at bounding box center [168, 119] width 252 height 37
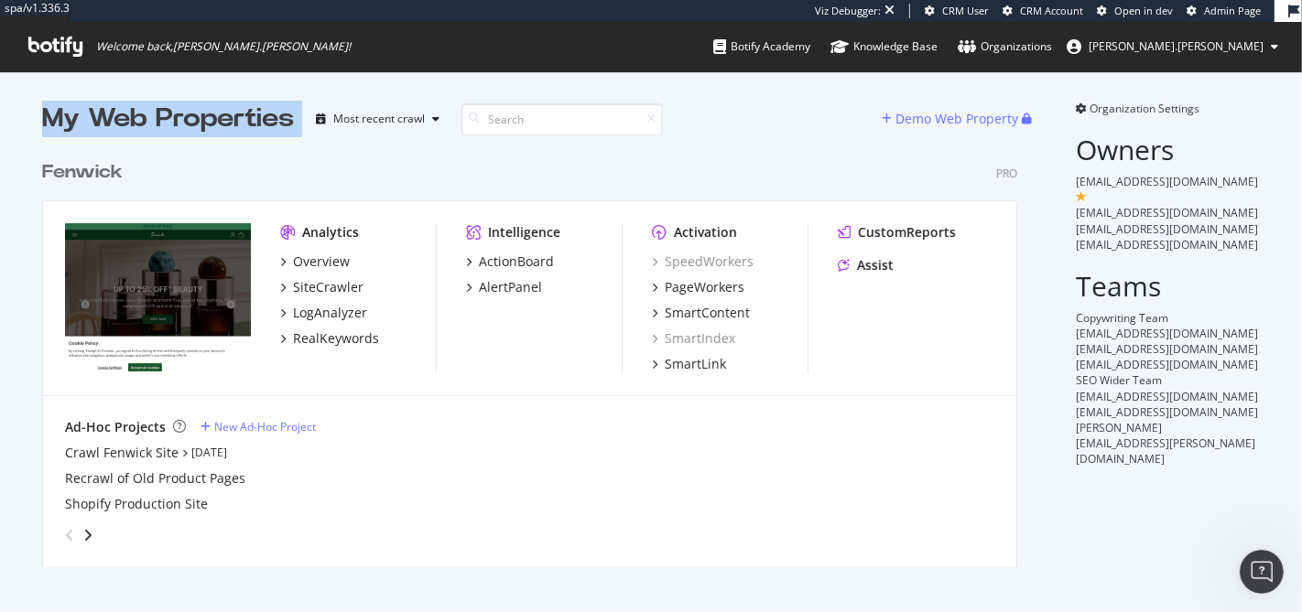
drag, startPoint x: 208, startPoint y: 121, endPoint x: 239, endPoint y: 125, distance: 31.3
click at [208, 121] on div "My Web Properties" at bounding box center [168, 119] width 252 height 37
click at [258, 125] on div "My Web Properties" at bounding box center [168, 119] width 252 height 37
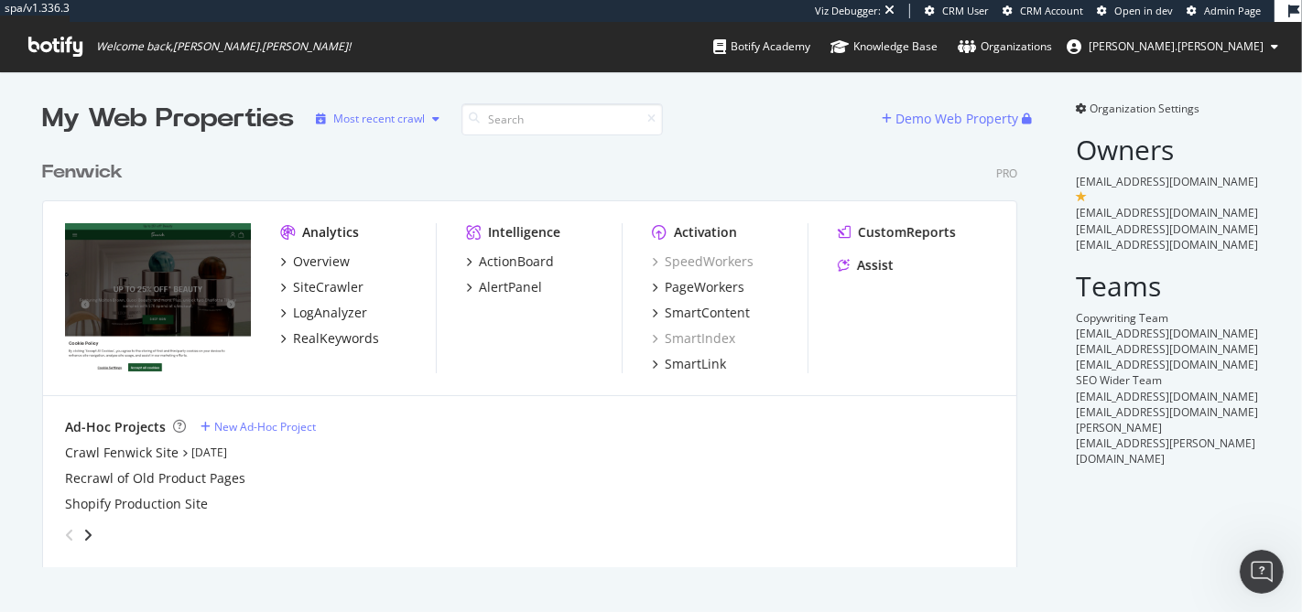
click at [432, 118] on icon "button" at bounding box center [435, 119] width 7 height 11
click at [805, 149] on div "Fenwick Pro Analytics Overview SiteCrawler LogAnalyzer RealKeywords Intelligenc…" at bounding box center [537, 352] width 990 height 430
click at [1116, 389] on span "yasminkelly@fenwick.co.uk" at bounding box center [1167, 397] width 182 height 16
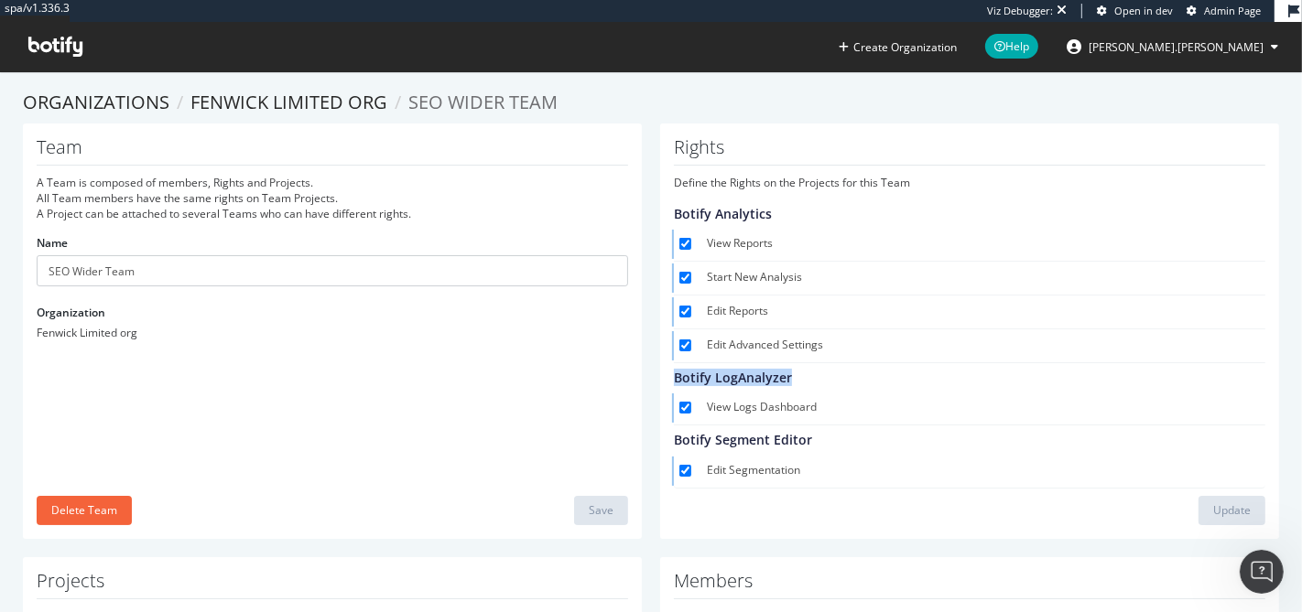
click at [1116, 382] on h4 "Botify LogAnalyzer" at bounding box center [966, 378] width 584 height 14
click at [597, 102] on ol "Organizations Fenwick Limited org SEO Wider Team" at bounding box center [651, 103] width 1256 height 27
click at [77, 53] on icon at bounding box center [55, 47] width 54 height 20
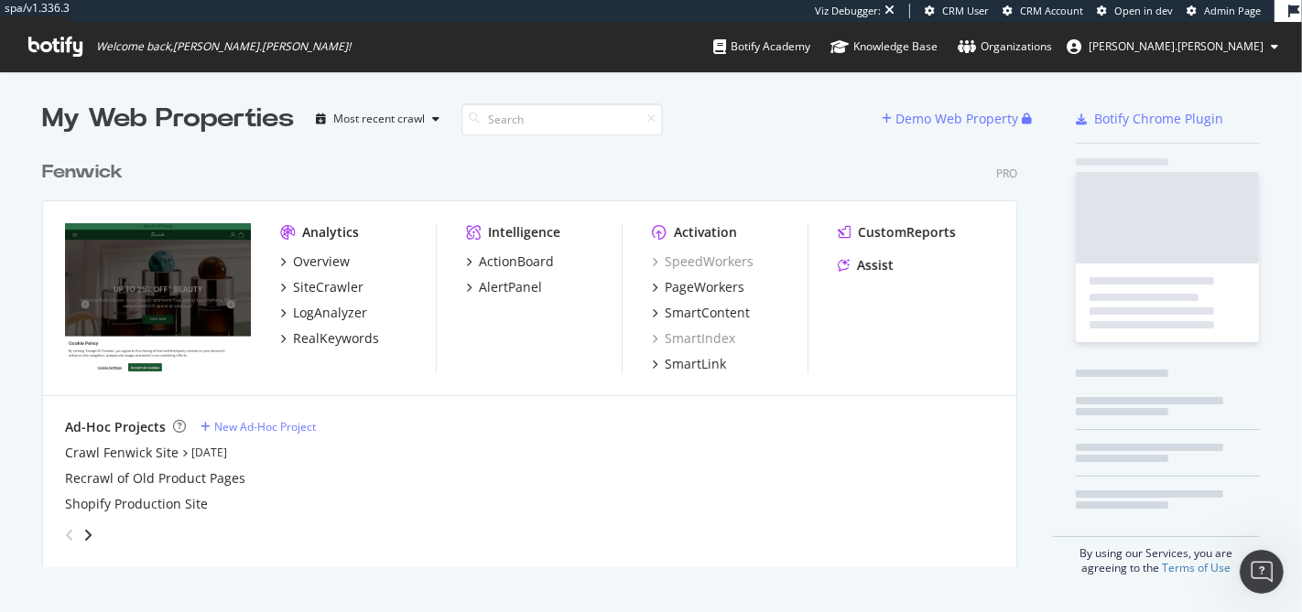
scroll to position [597, 1271]
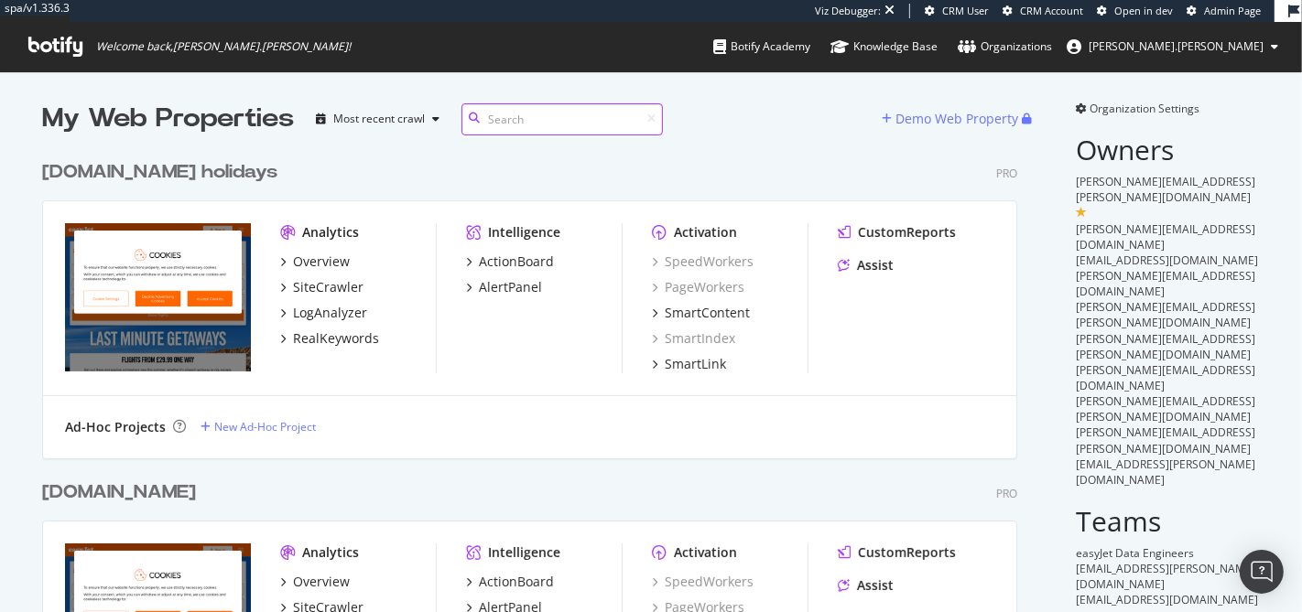
scroll to position [2227, 974]
drag, startPoint x: 756, startPoint y: 117, endPoint x: 850, endPoint y: 472, distance: 367.5
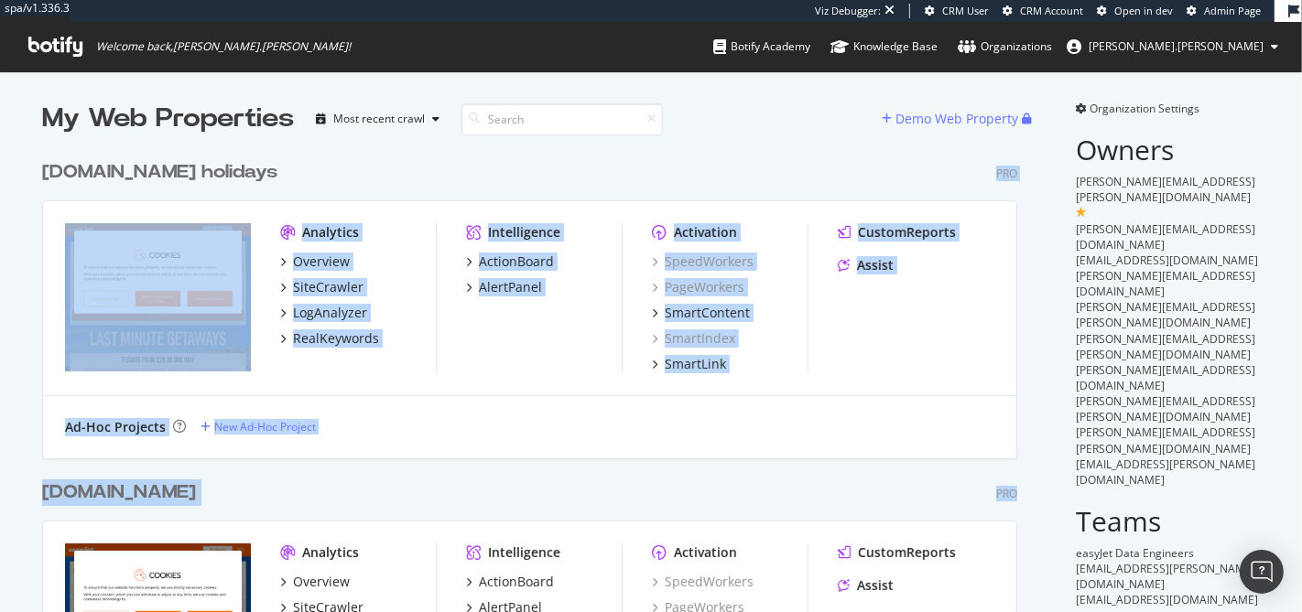
drag, startPoint x: 831, startPoint y: 503, endPoint x: 776, endPoint y: 138, distance: 368.5
click at [776, 138] on div "[DOMAIN_NAME] holidays Pro Analytics Overview SiteCrawler LogAnalyzer RealKeywo…" at bounding box center [537, 297] width 990 height 320
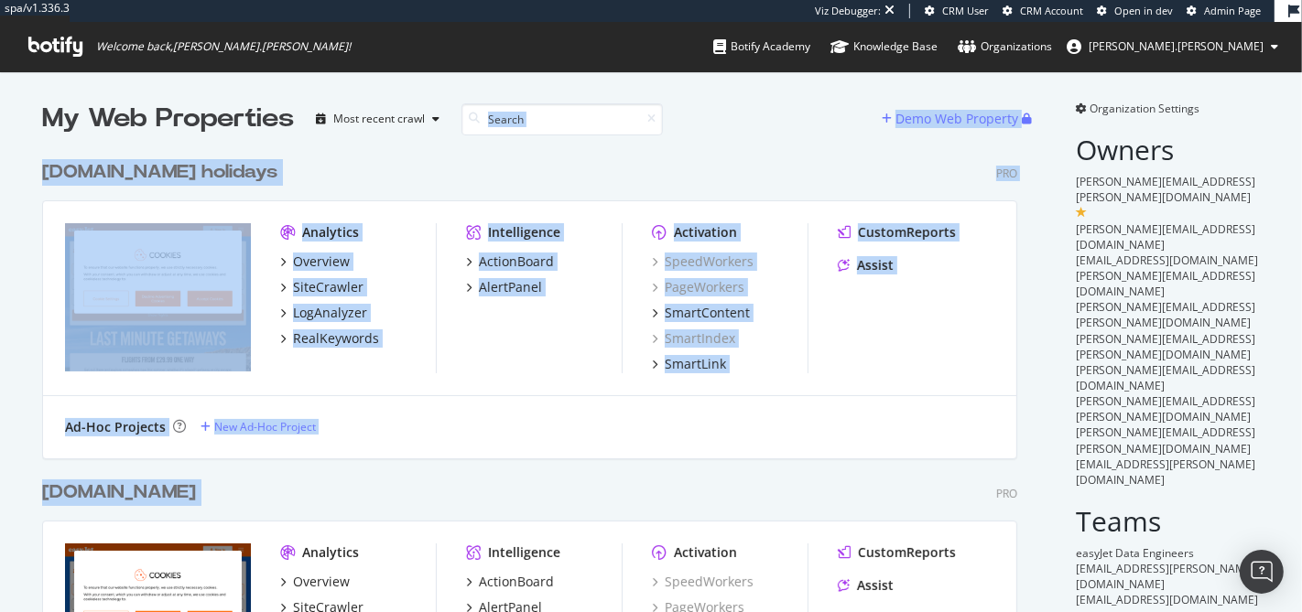
drag, startPoint x: 759, startPoint y: 129, endPoint x: 876, endPoint y: 486, distance: 375.8
click at [876, 486] on div "[DOMAIN_NAME] Pro" at bounding box center [529, 493] width 975 height 27
drag, startPoint x: 876, startPoint y: 486, endPoint x: 714, endPoint y: 93, distance: 424.8
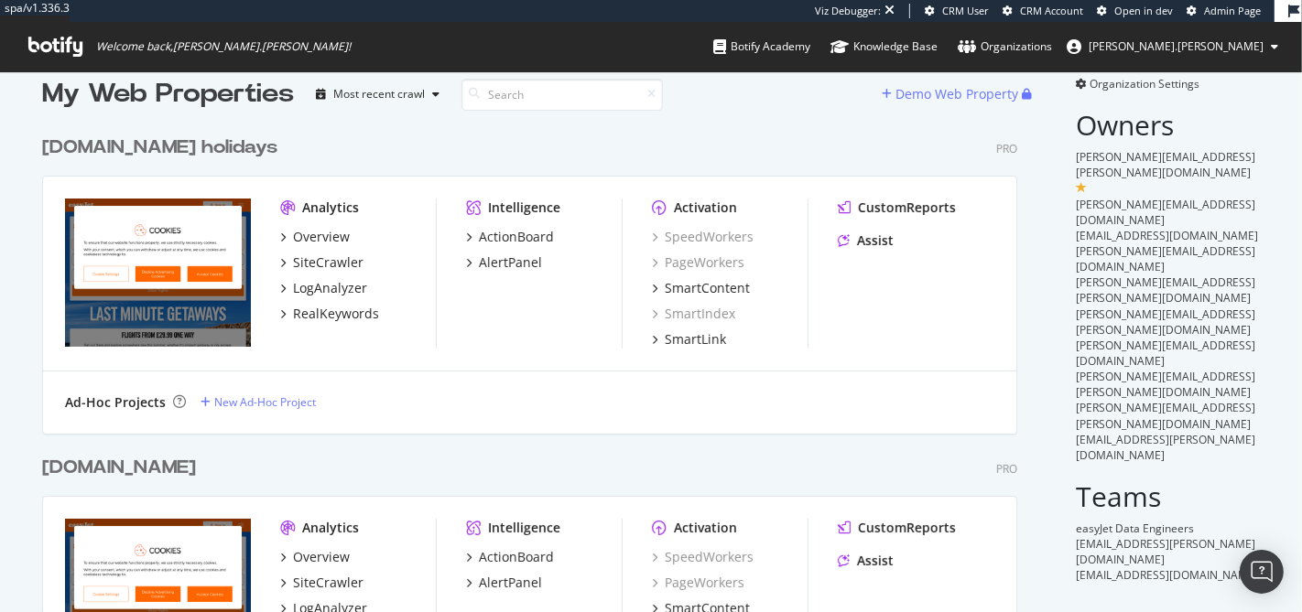
scroll to position [25, 0]
click at [89, 472] on div "[DOMAIN_NAME]" at bounding box center [119, 468] width 154 height 27
